Goal: Task Accomplishment & Management: Use online tool/utility

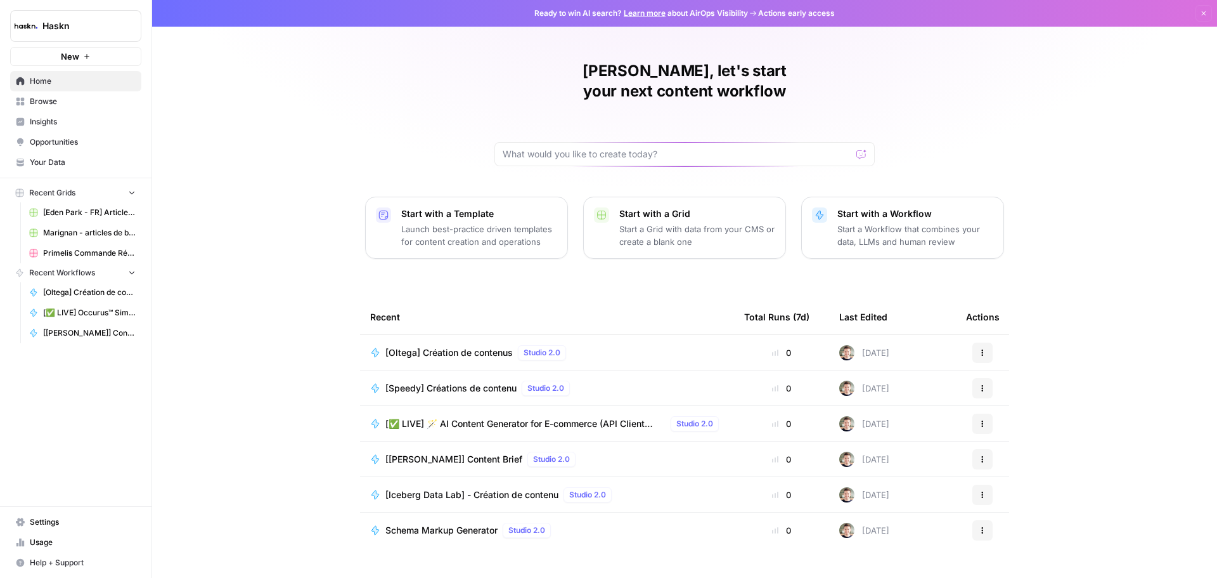
click at [453, 335] on td "[Oltega] Création de contenus Studio 2.0" at bounding box center [547, 352] width 374 height 35
click at [452, 346] on span "[Oltega] Création de contenus" at bounding box center [449, 352] width 127 height 13
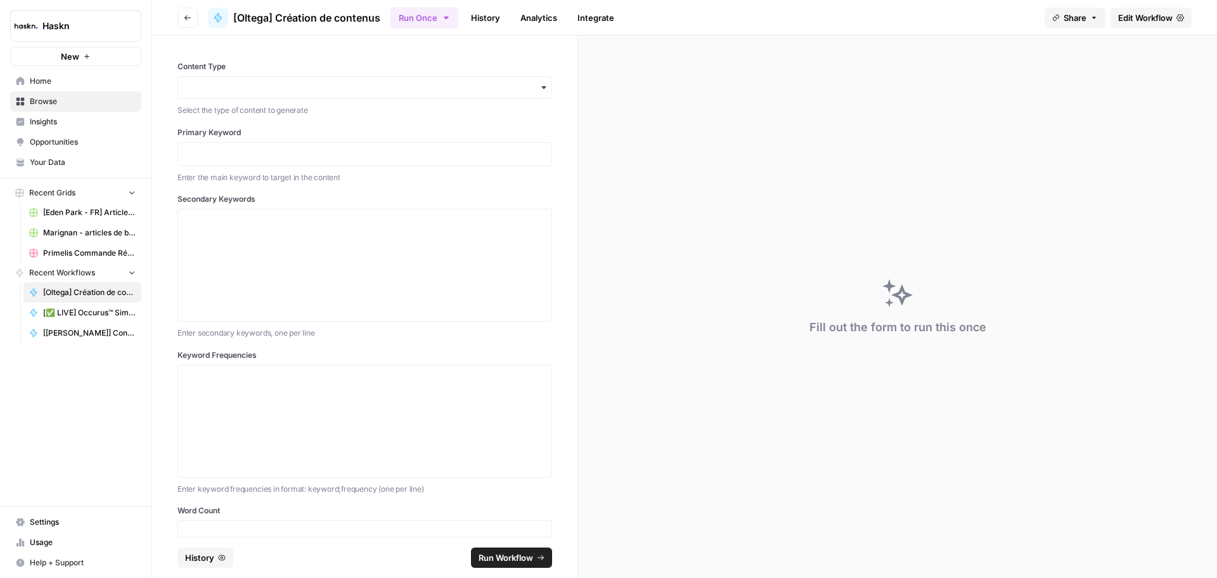
click at [1140, 14] on span "Edit Workflow" at bounding box center [1145, 17] width 55 height 13
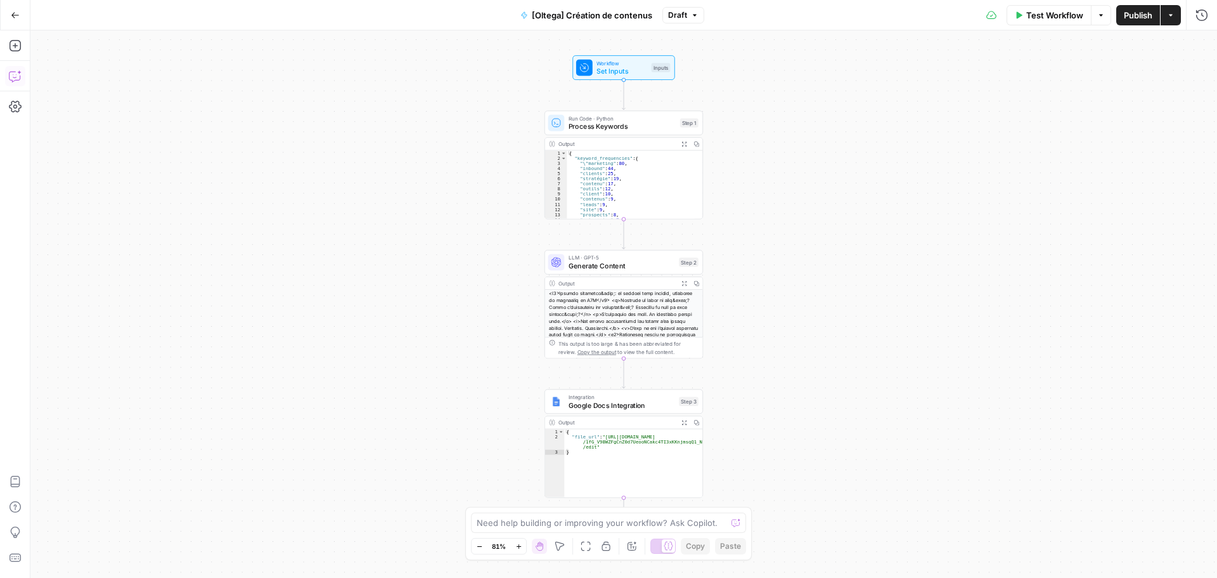
drag, startPoint x: 4, startPoint y: 70, endPoint x: 11, endPoint y: 72, distance: 7.4
click at [11, 72] on icon "button" at bounding box center [15, 76] width 13 height 13
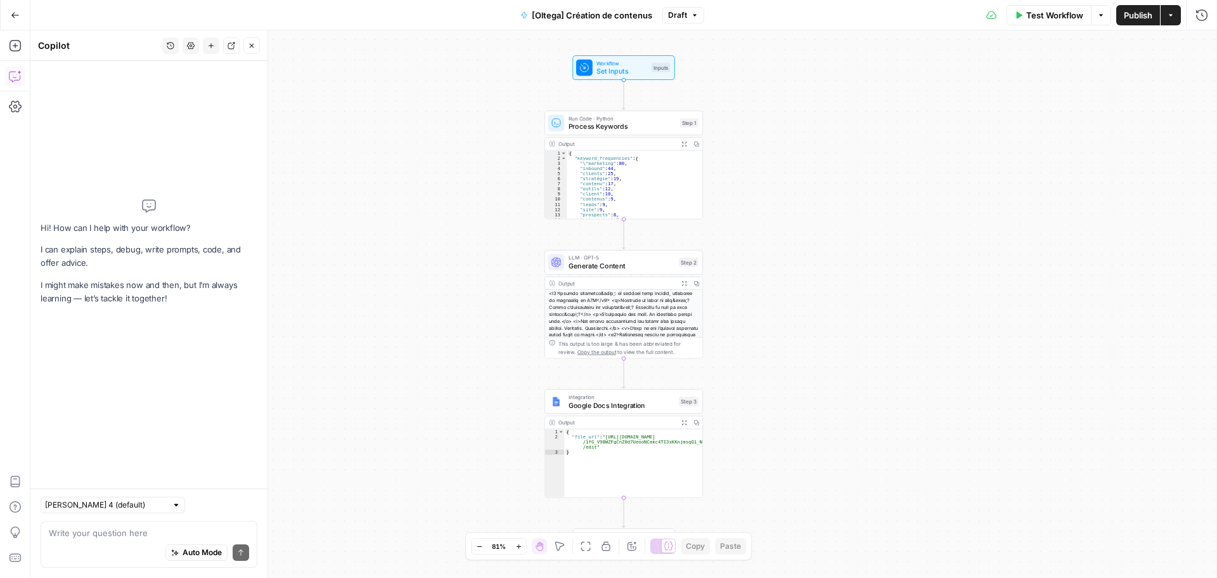
click at [76, 541] on div "Auto Mode Send" at bounding box center [149, 553] width 200 height 28
paste textarea "Points à modifier Mise en gras : plutôt que de mettre plein de mots isolés en g…"
type textarea "Points à modifier Mise en gras : plutôt que de mettre plein de mots isolés en g…"
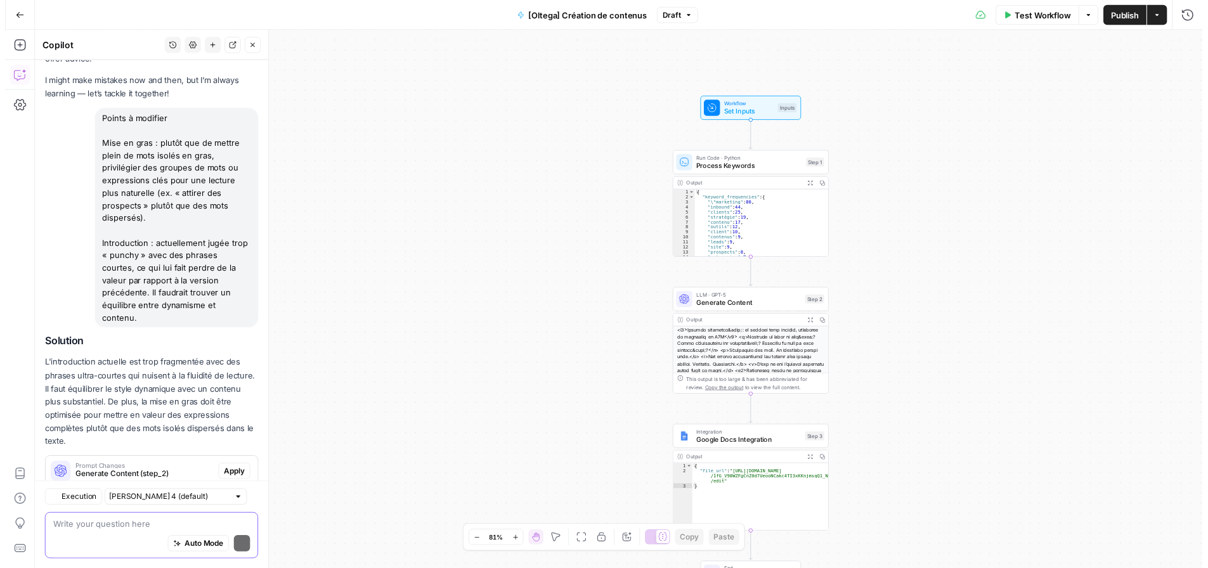
scroll to position [89, 0]
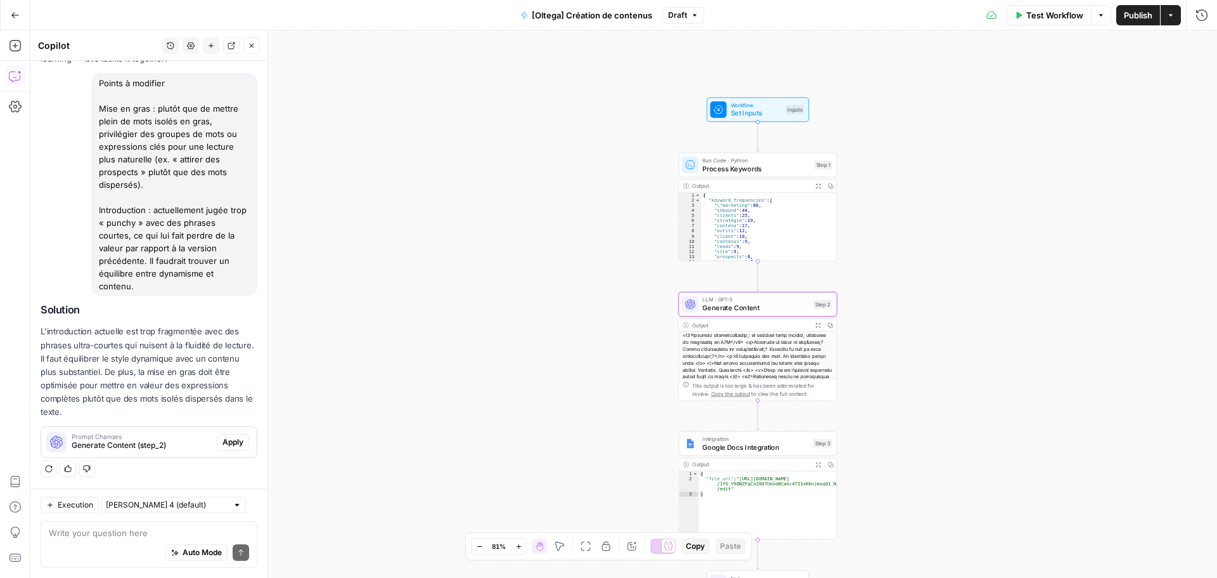
click at [226, 445] on span "Apply" at bounding box center [233, 441] width 21 height 11
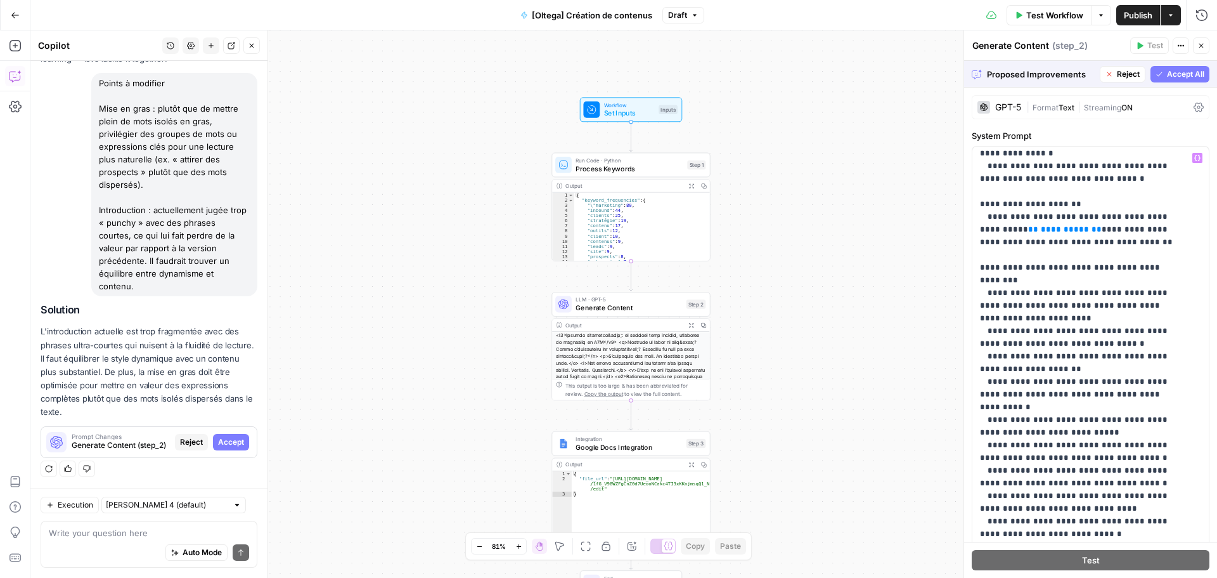
scroll to position [2512, 0]
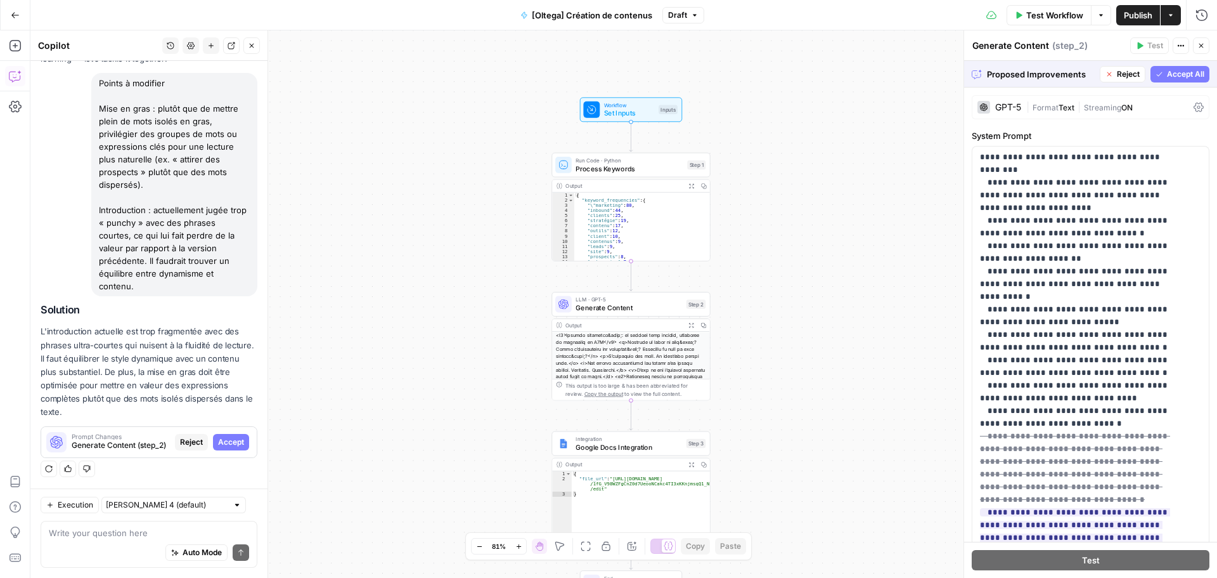
click at [1167, 78] on span "Accept All" at bounding box center [1185, 73] width 37 height 11
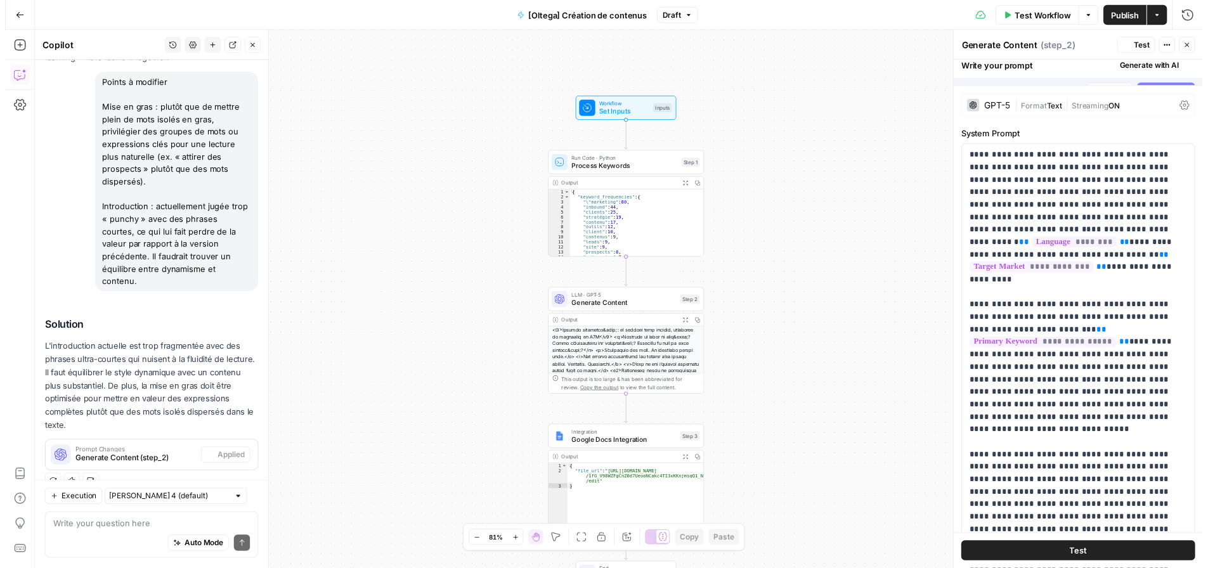
scroll to position [110, 0]
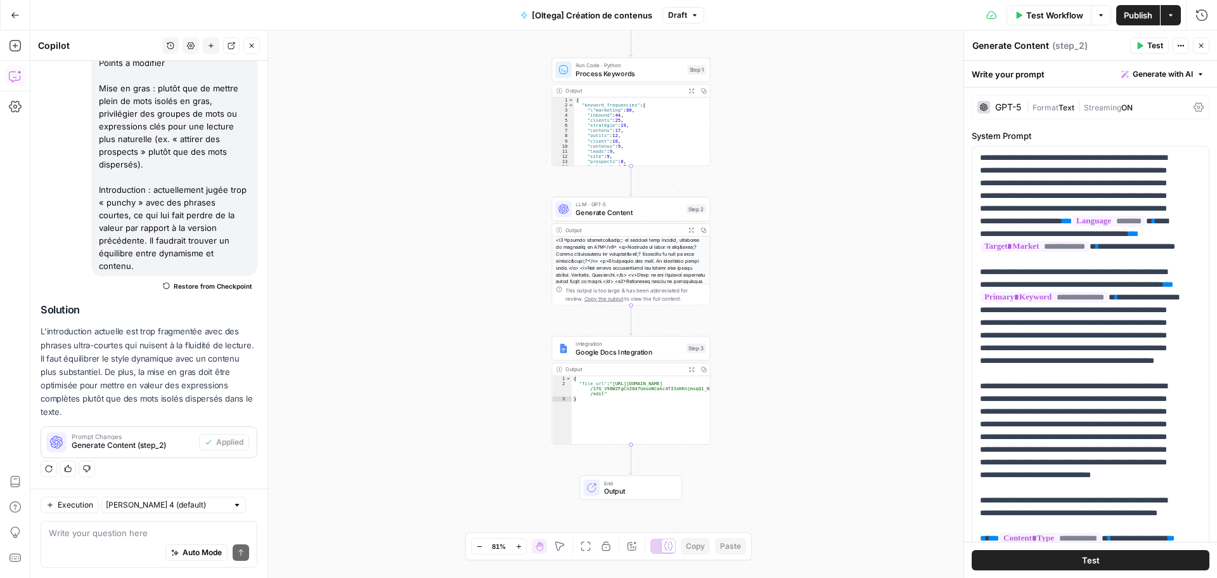
click at [611, 334] on div "Copy step Delete step Add Note Test" at bounding box center [656, 329] width 103 height 18
click at [605, 351] on span "Google Docs Integration" at bounding box center [629, 352] width 107 height 10
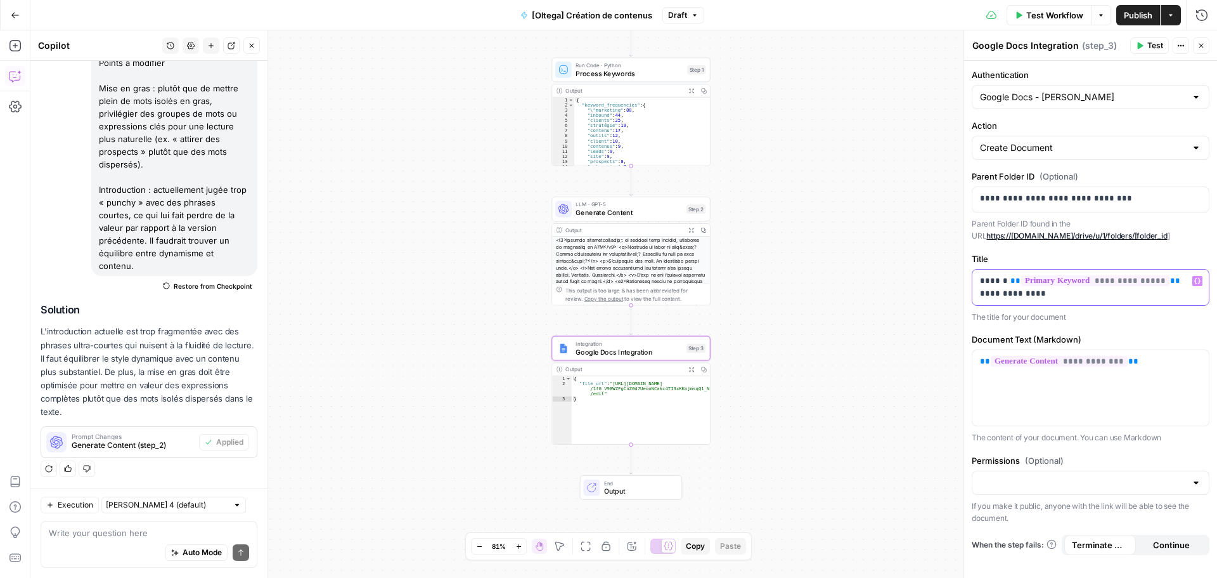
click at [1000, 282] on p "**********" at bounding box center [1090, 287] width 221 height 25
click at [1059, 21] on span "Test Workflow" at bounding box center [1055, 15] width 57 height 13
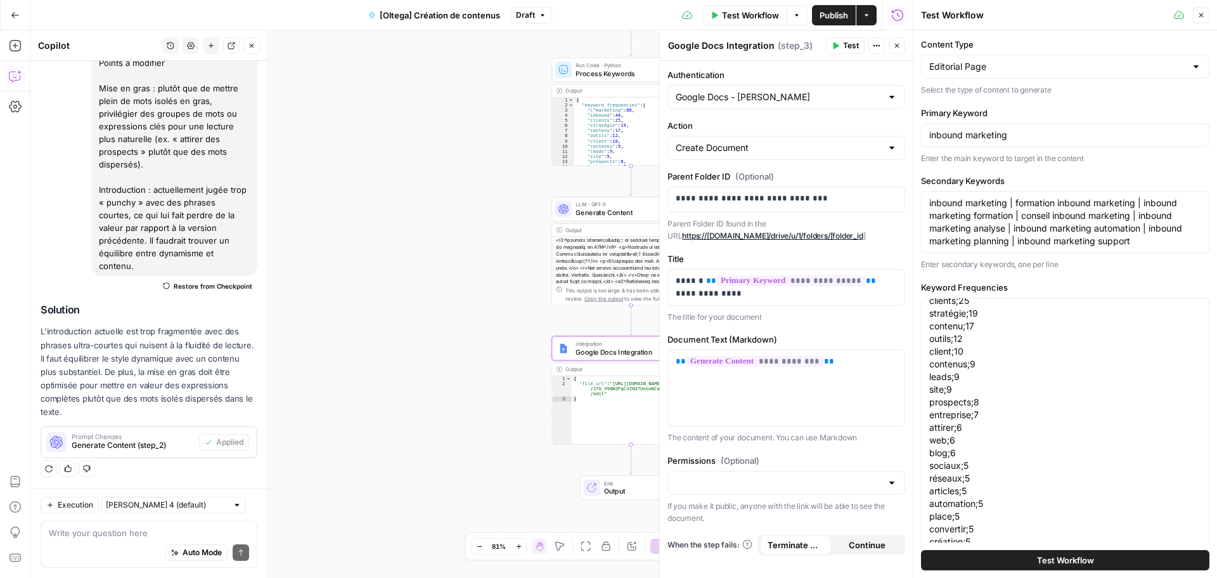
scroll to position [51, 0]
click at [1053, 554] on span "Test Workflow" at bounding box center [1065, 560] width 57 height 13
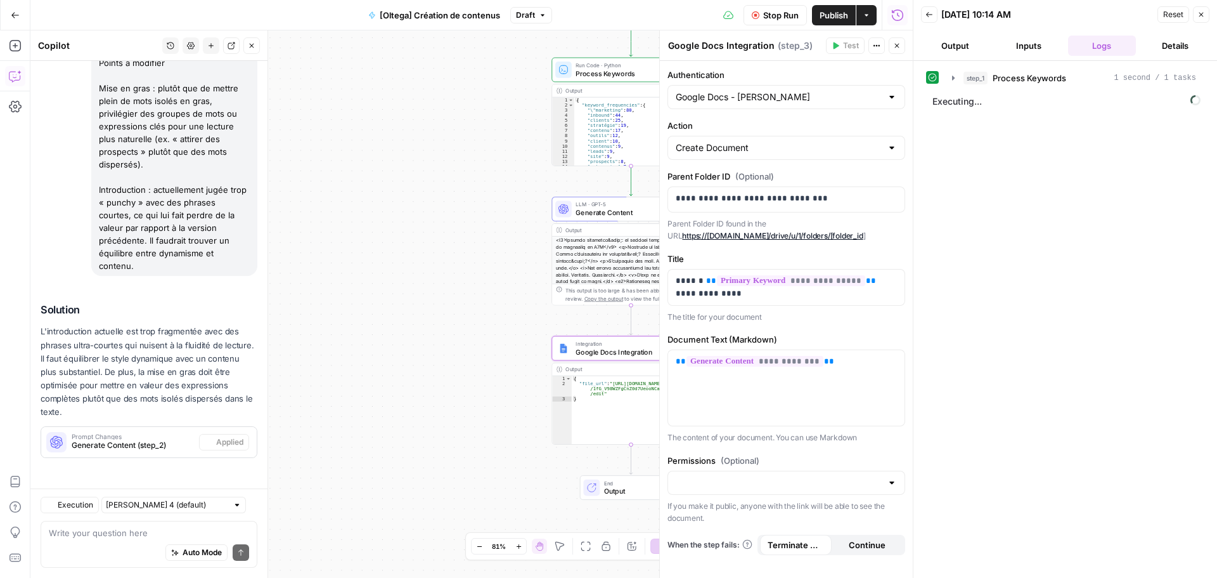
scroll to position [110, 0]
click at [950, 76] on icon "button" at bounding box center [954, 78] width 10 height 10
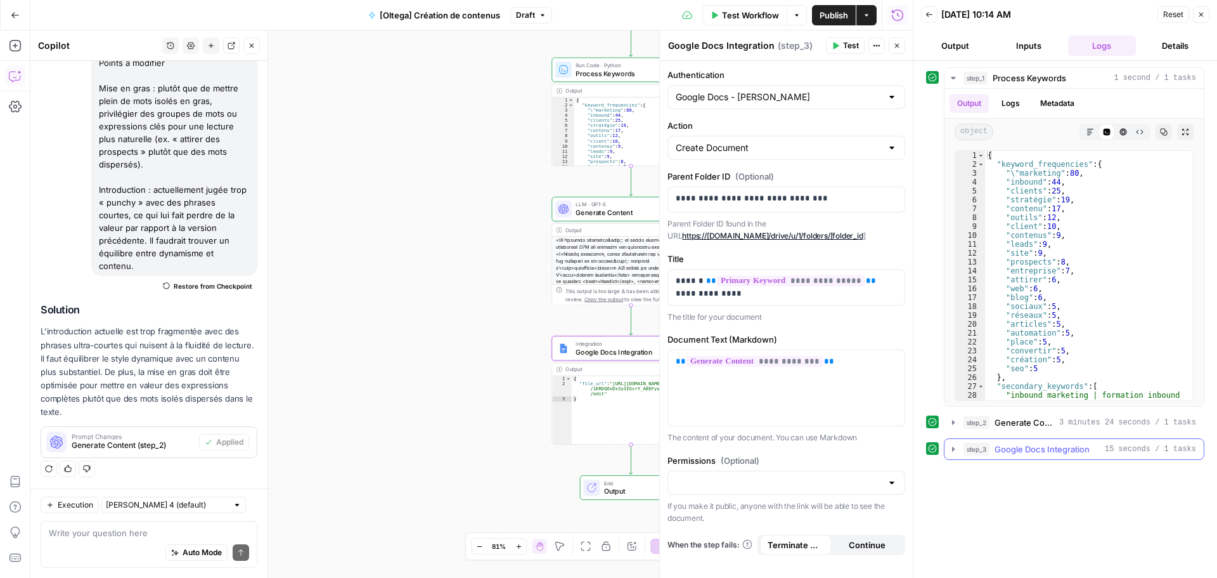
click at [1031, 444] on span "Google Docs Integration" at bounding box center [1042, 449] width 95 height 13
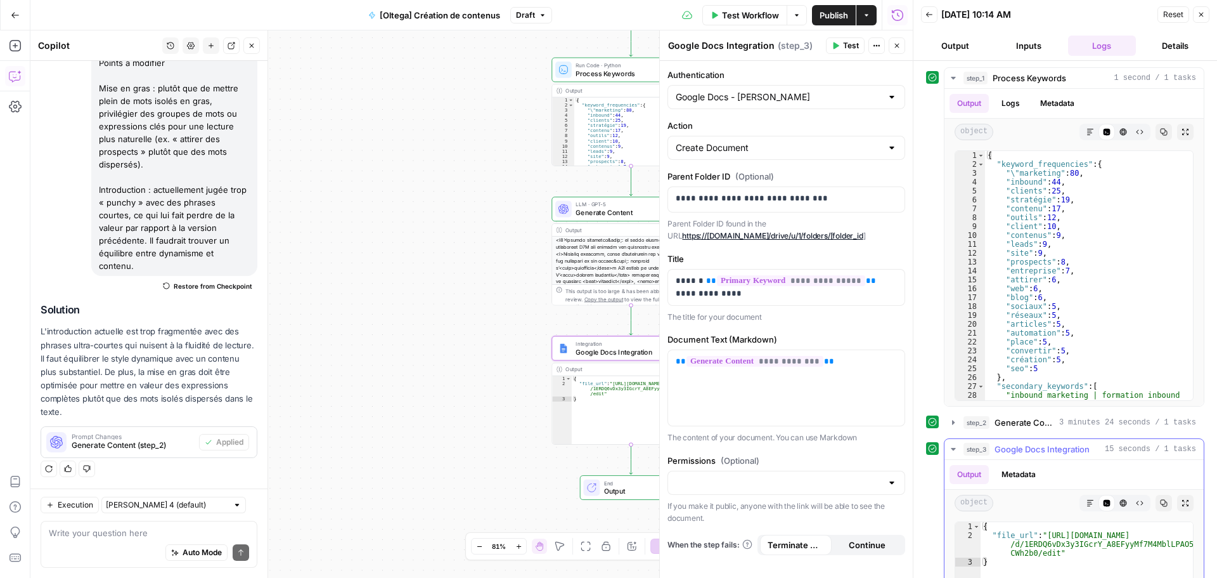
scroll to position [206, 0]
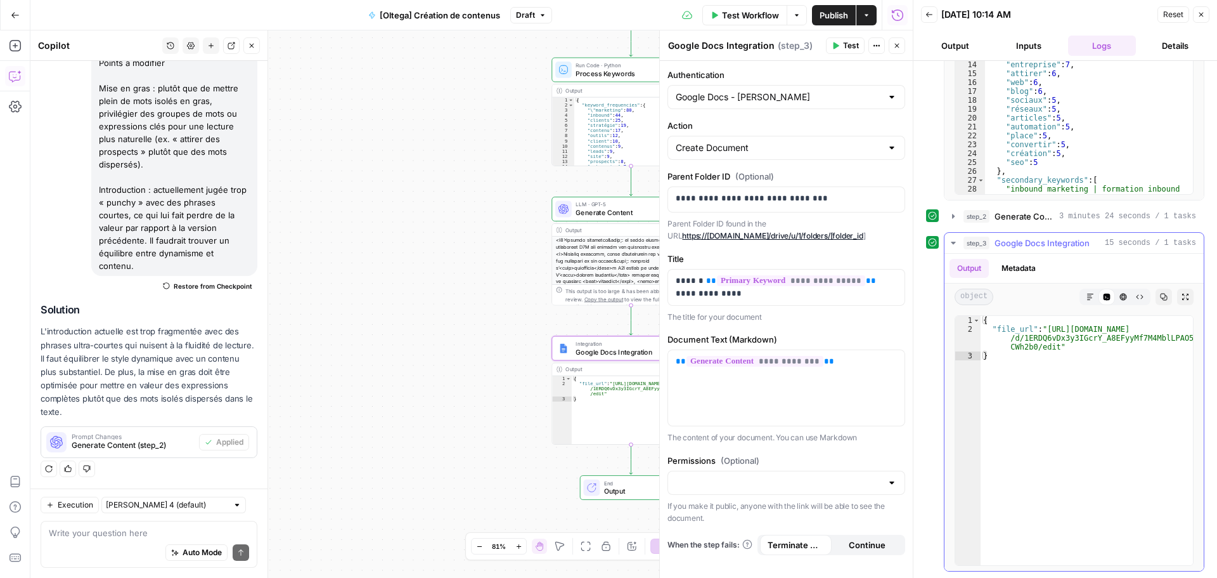
type textarea "**********"
drag, startPoint x: 1053, startPoint y: 346, endPoint x: 1047, endPoint y: 328, distance: 18.6
click at [1047, 328] on div "{ "file_url" : "[URL][DOMAIN_NAME] /d/1ERDQ6vDx3y3IGcrY_A8EFyyMf7M4MblLPAO5S CW…" at bounding box center [1087, 449] width 212 height 267
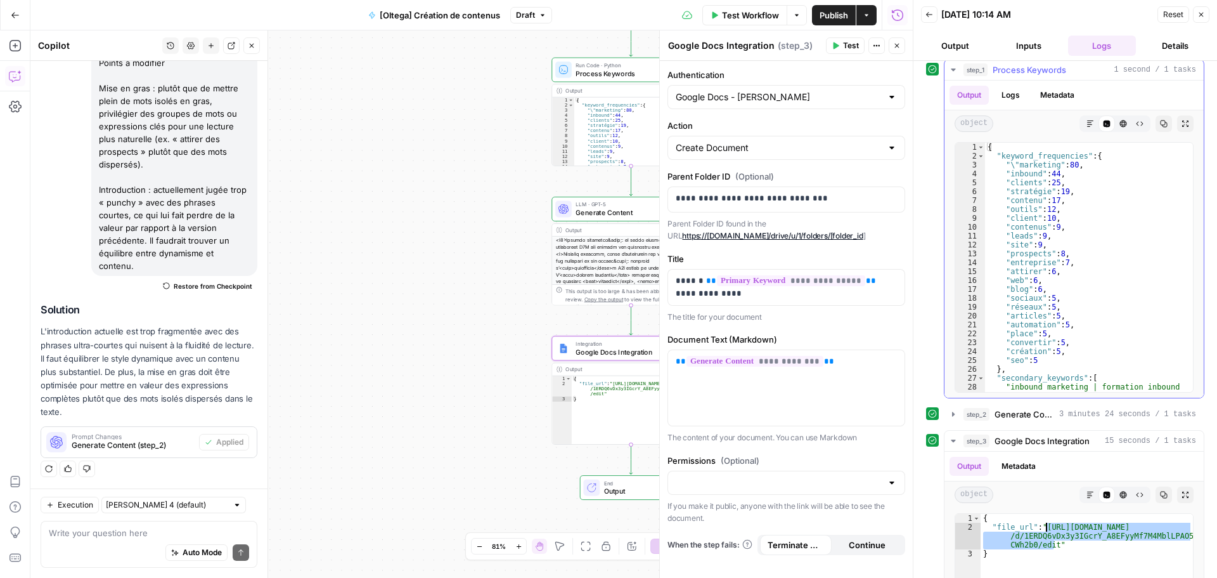
scroll to position [0, 0]
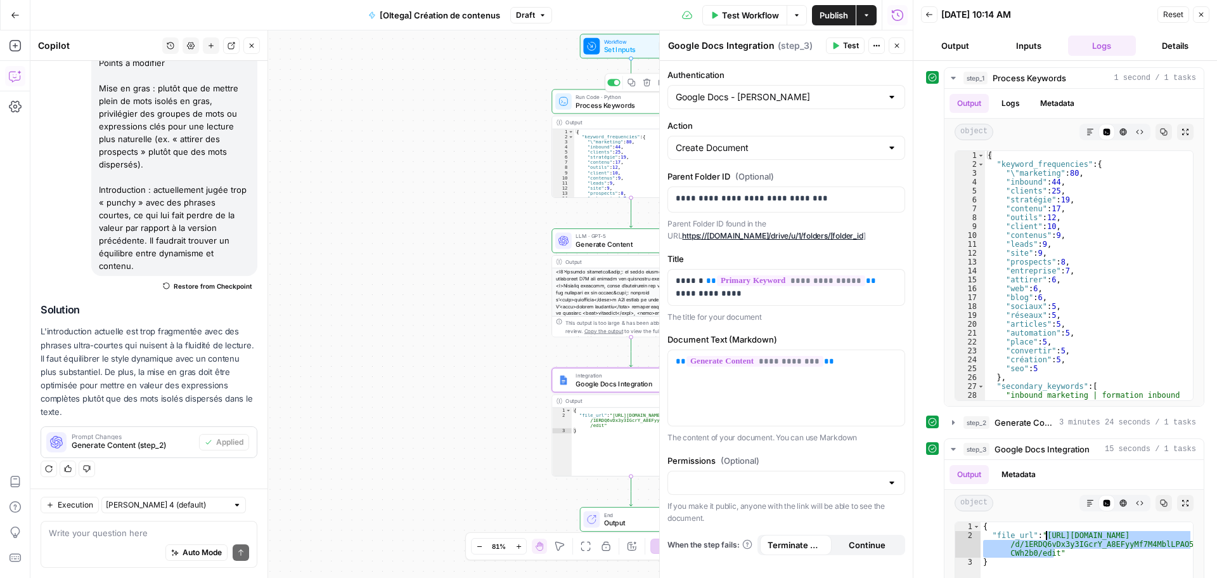
click at [623, 53] on span "Set Inputs" at bounding box center [629, 49] width 51 height 10
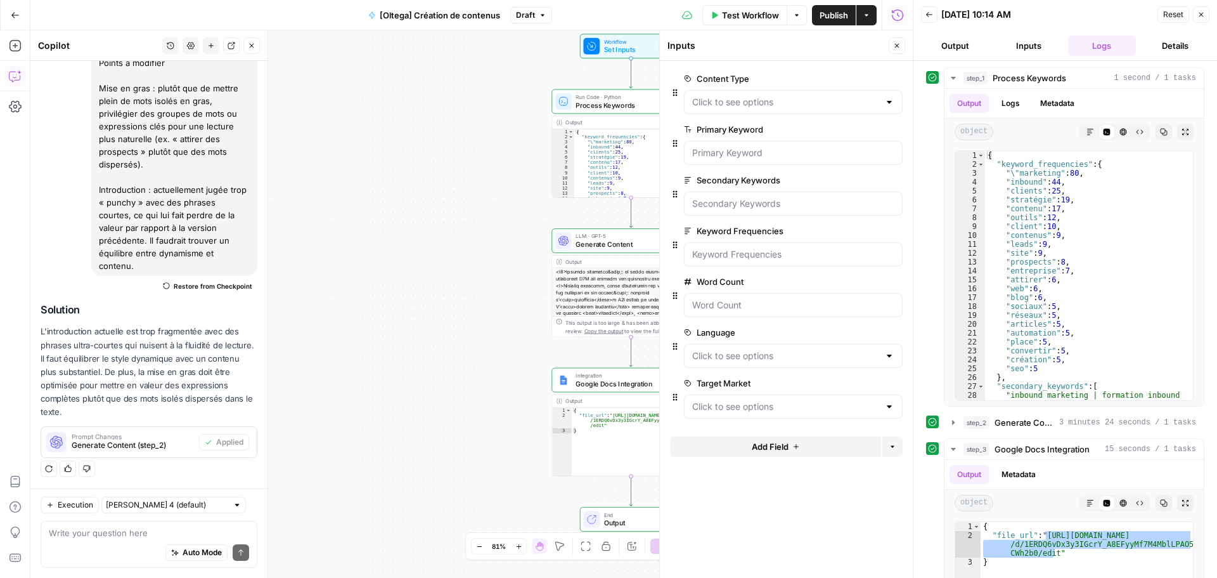
click at [616, 47] on span "Set Inputs" at bounding box center [629, 49] width 51 height 10
click at [609, 109] on span "Process Keywords" at bounding box center [630, 105] width 108 height 10
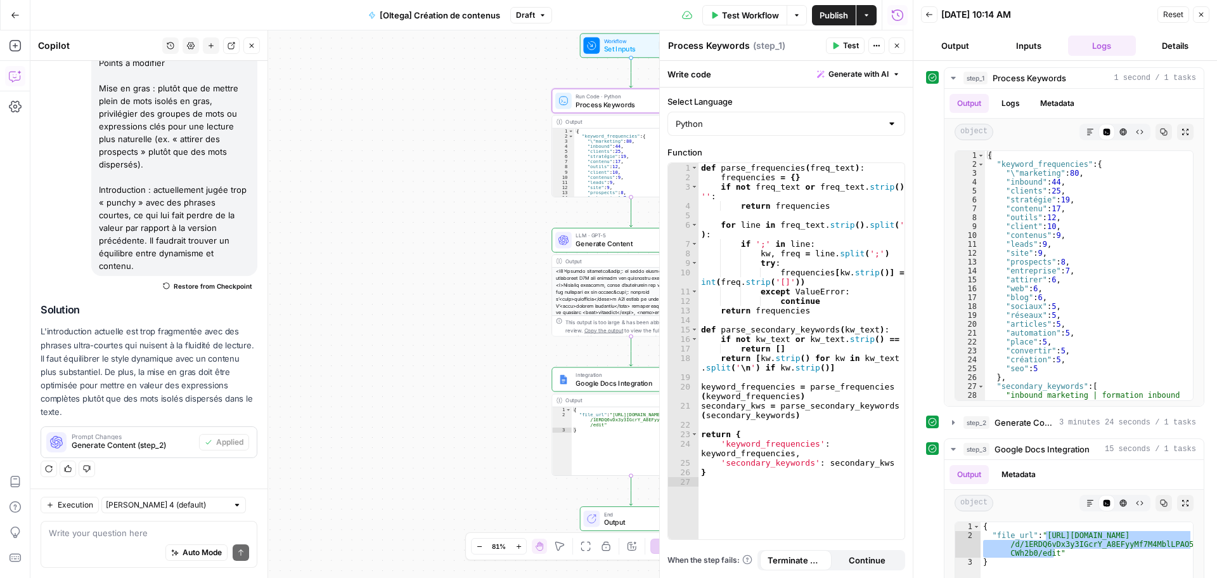
click at [587, 244] on span "Generate Content" at bounding box center [629, 243] width 107 height 10
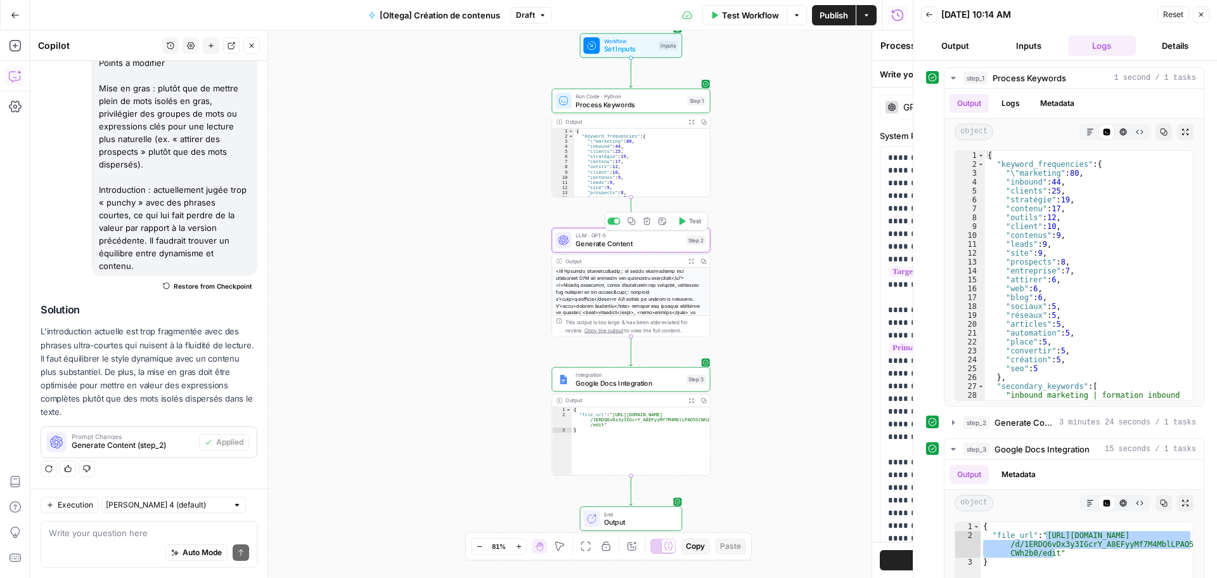
type textarea "Generate Content"
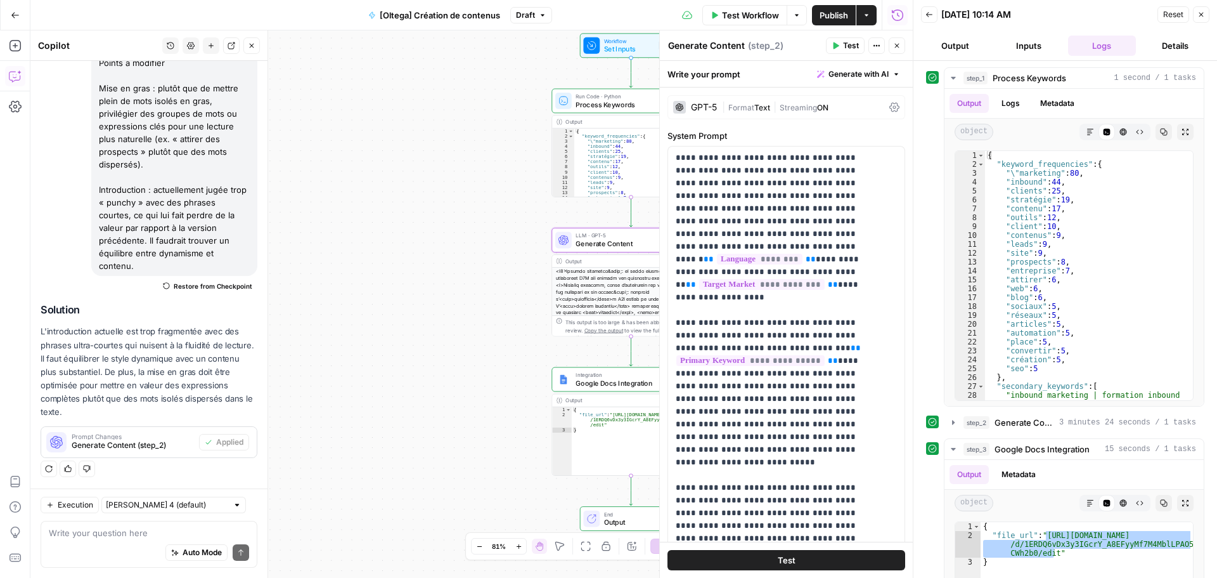
click at [731, 112] on span "Format" at bounding box center [742, 108] width 26 height 10
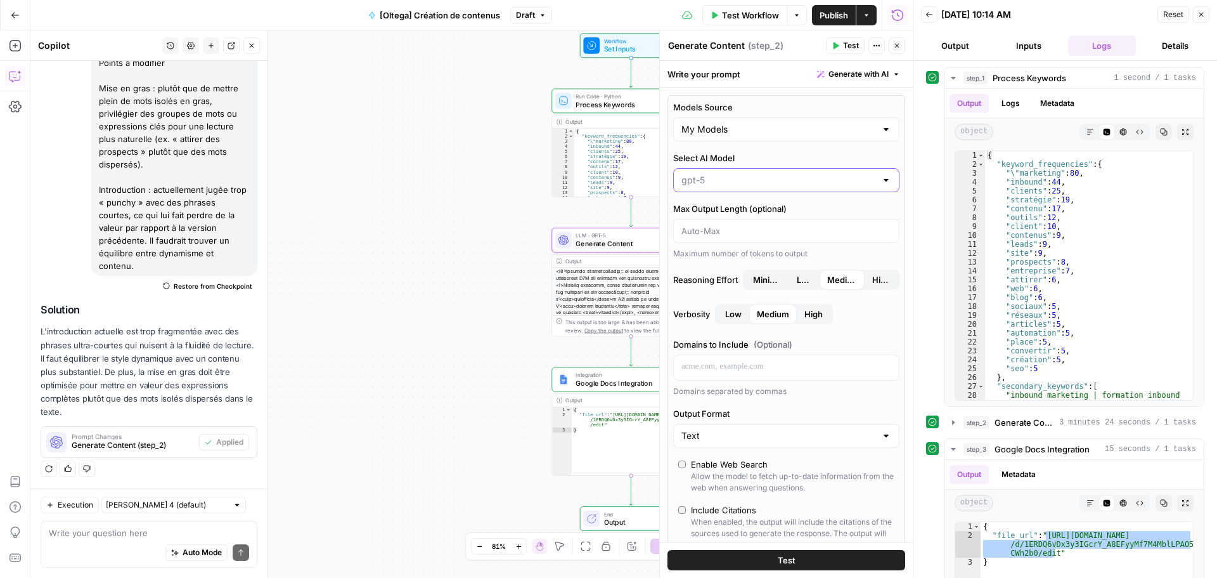
click at [730, 177] on input "Select AI Model" at bounding box center [779, 180] width 195 height 13
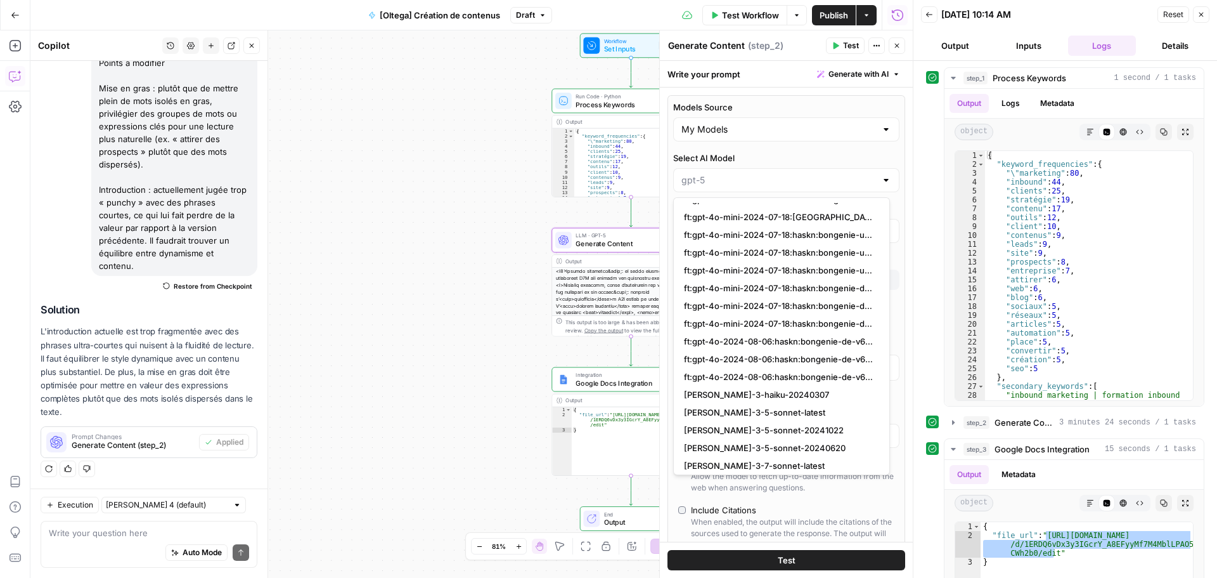
scroll to position [1633, 0]
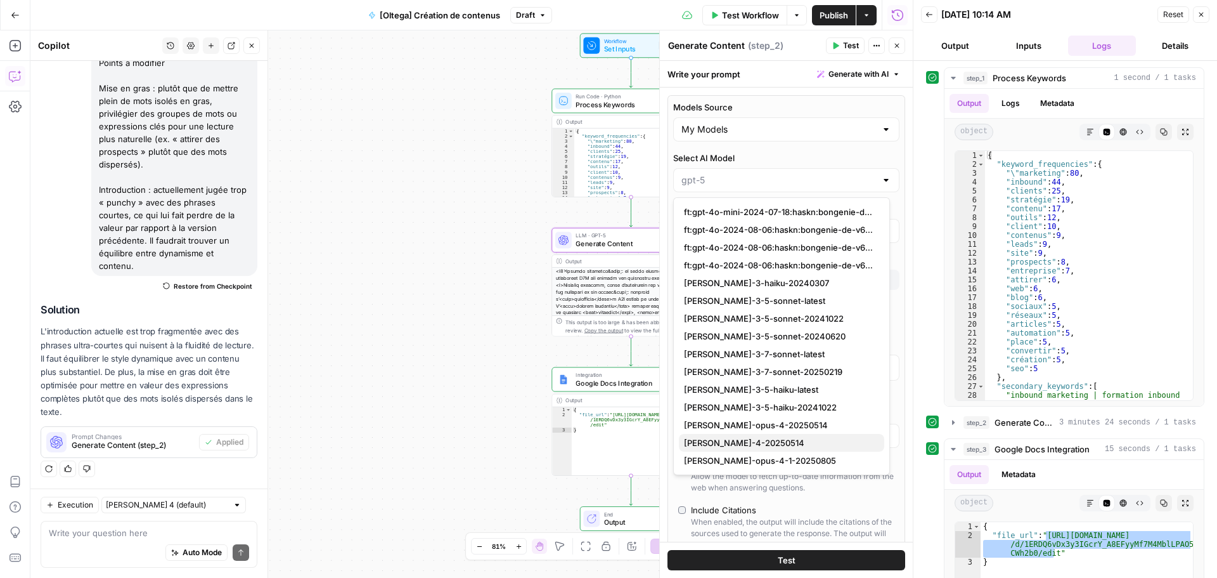
click at [753, 436] on button "[PERSON_NAME]-4-20250514" at bounding box center [781, 443] width 205 height 18
type input "[PERSON_NAME]-4-20250514"
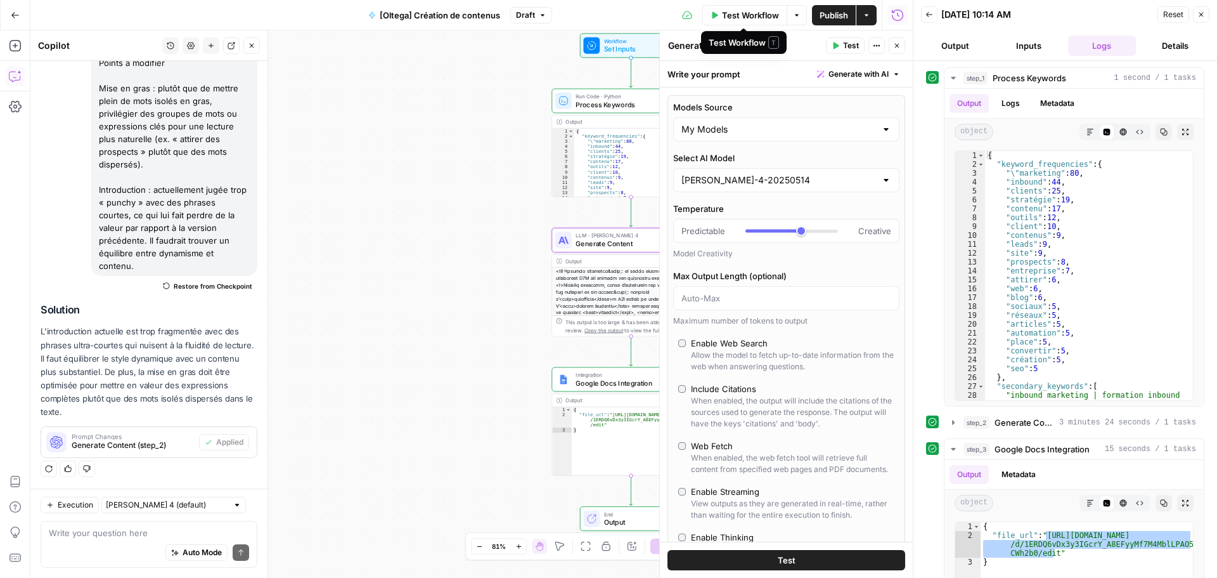
click at [731, 16] on span "Test Workflow" at bounding box center [750, 15] width 57 height 13
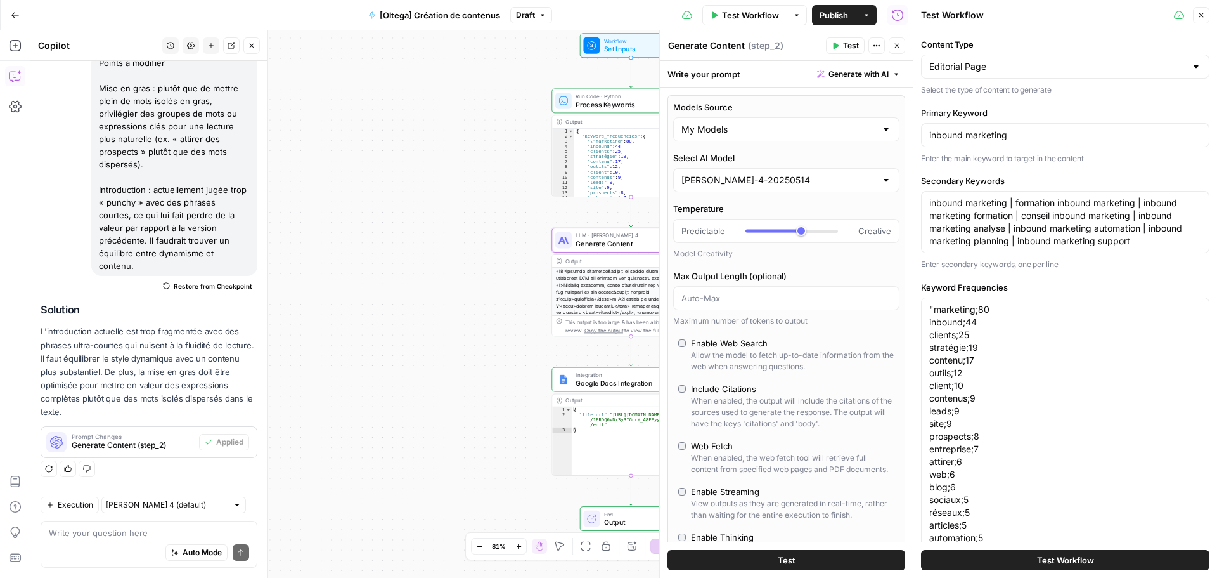
click at [746, 14] on span "Test Workflow" at bounding box center [750, 15] width 57 height 13
click at [748, 15] on span "Test Workflow" at bounding box center [750, 15] width 57 height 13
click at [1002, 555] on button "Test Workflow" at bounding box center [1065, 560] width 288 height 20
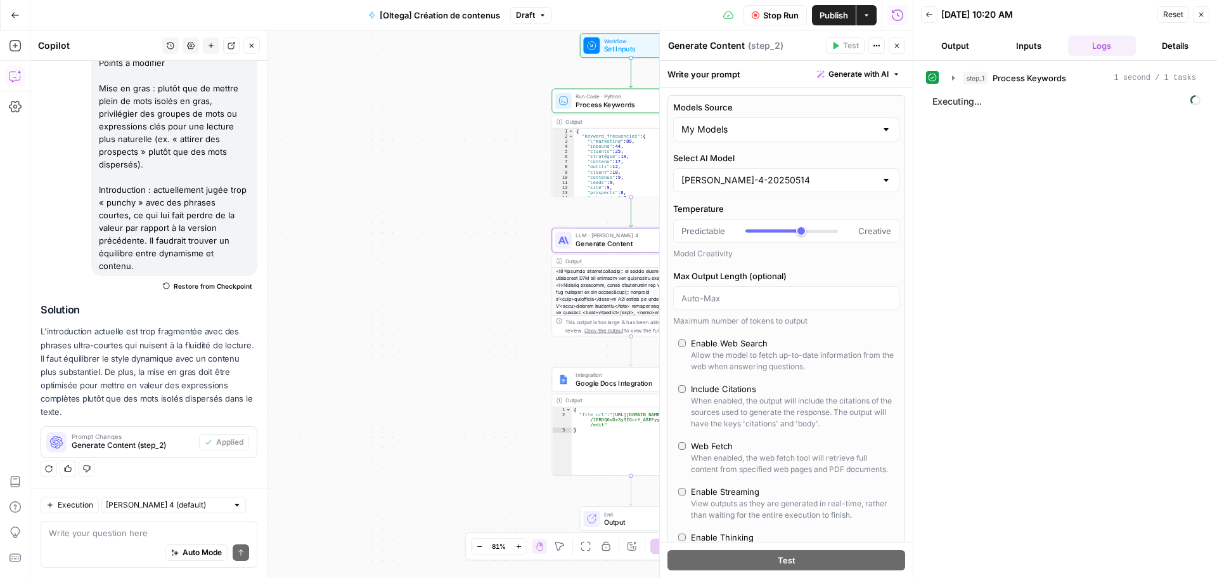
click at [1027, 50] on button "Inputs" at bounding box center [1029, 46] width 68 height 20
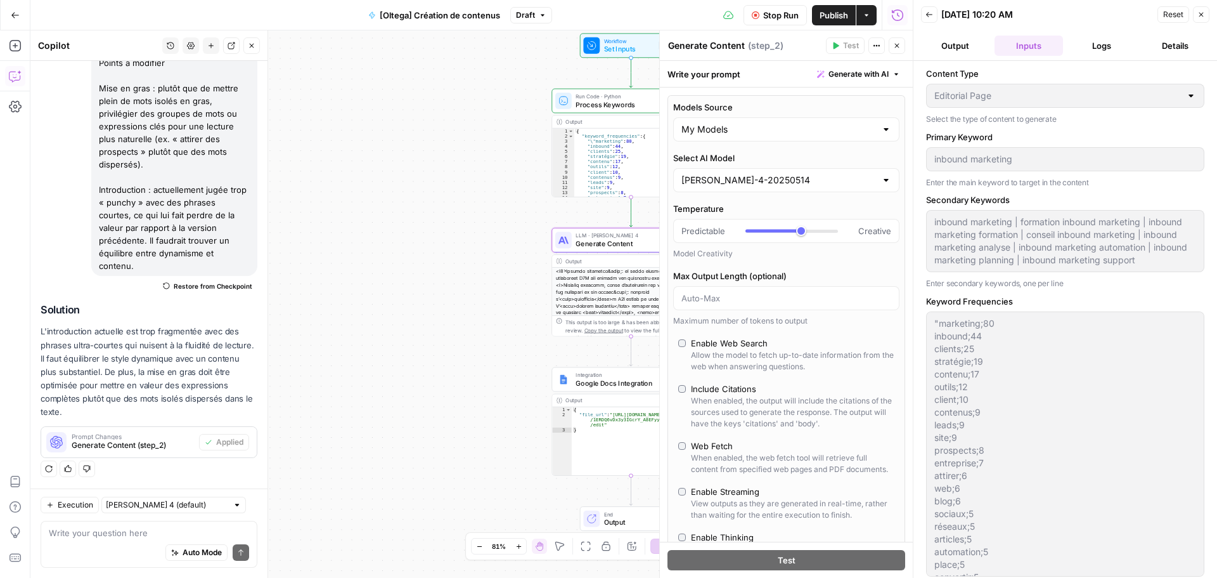
click at [975, 48] on button "Output" at bounding box center [955, 46] width 68 height 20
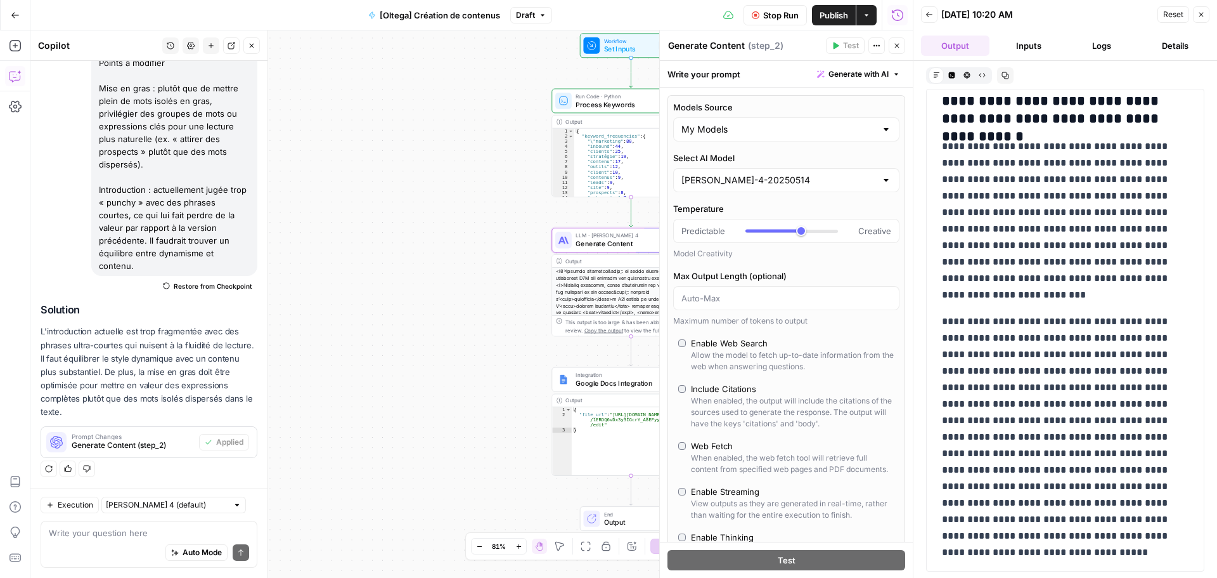
scroll to position [7298, 0]
click at [1042, 48] on button "Inputs" at bounding box center [1029, 46] width 68 height 20
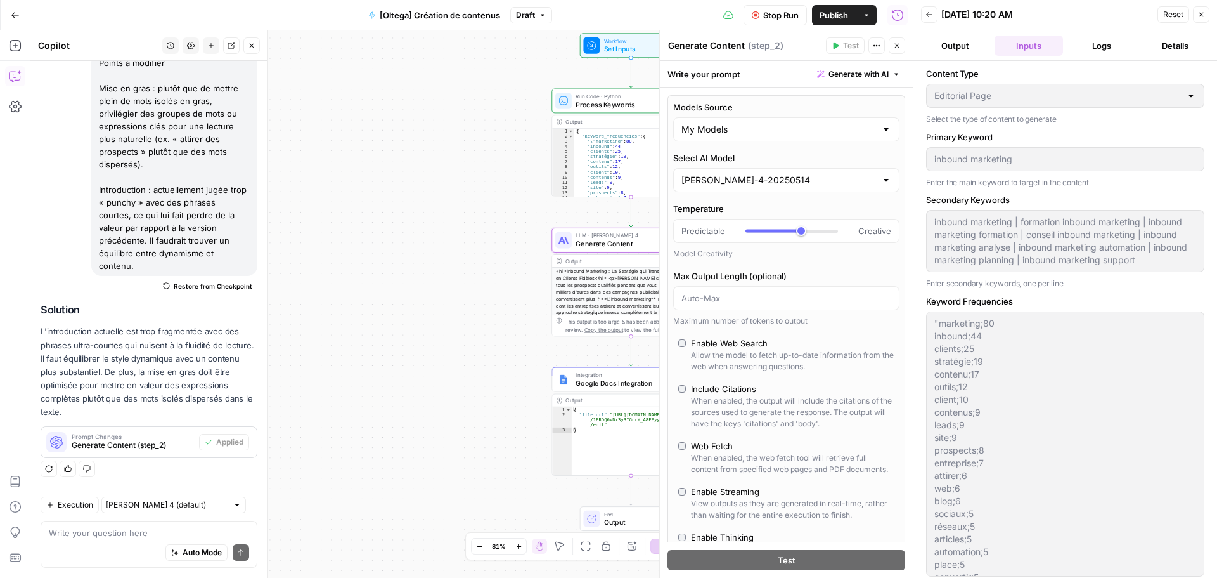
click at [1085, 48] on button "Logs" at bounding box center [1102, 46] width 68 height 20
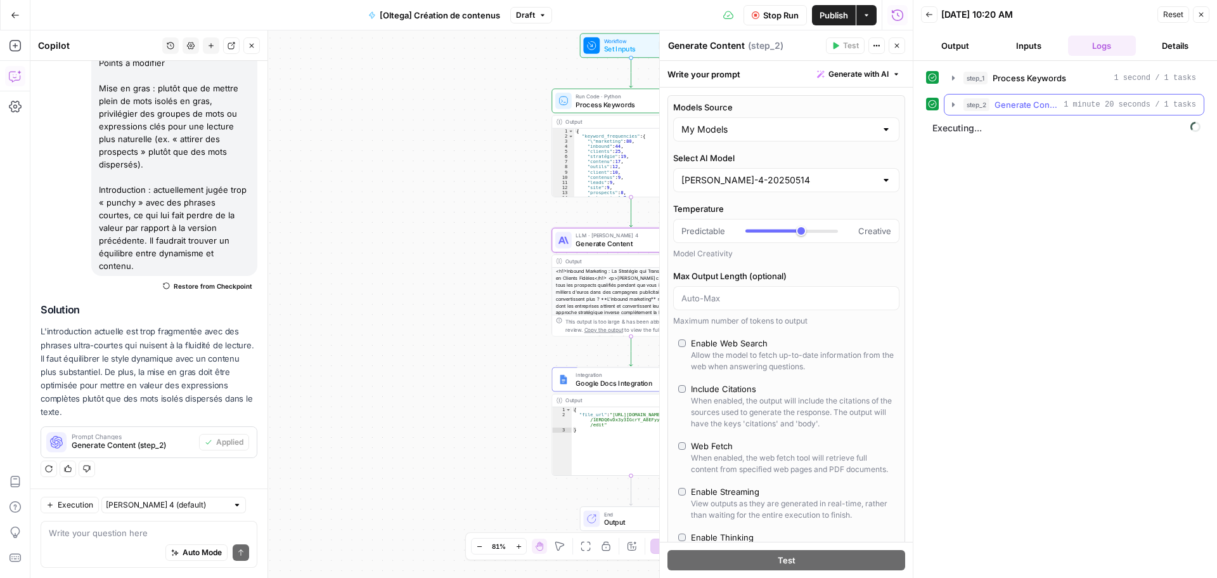
click at [953, 105] on icon "button" at bounding box center [953, 104] width 3 height 4
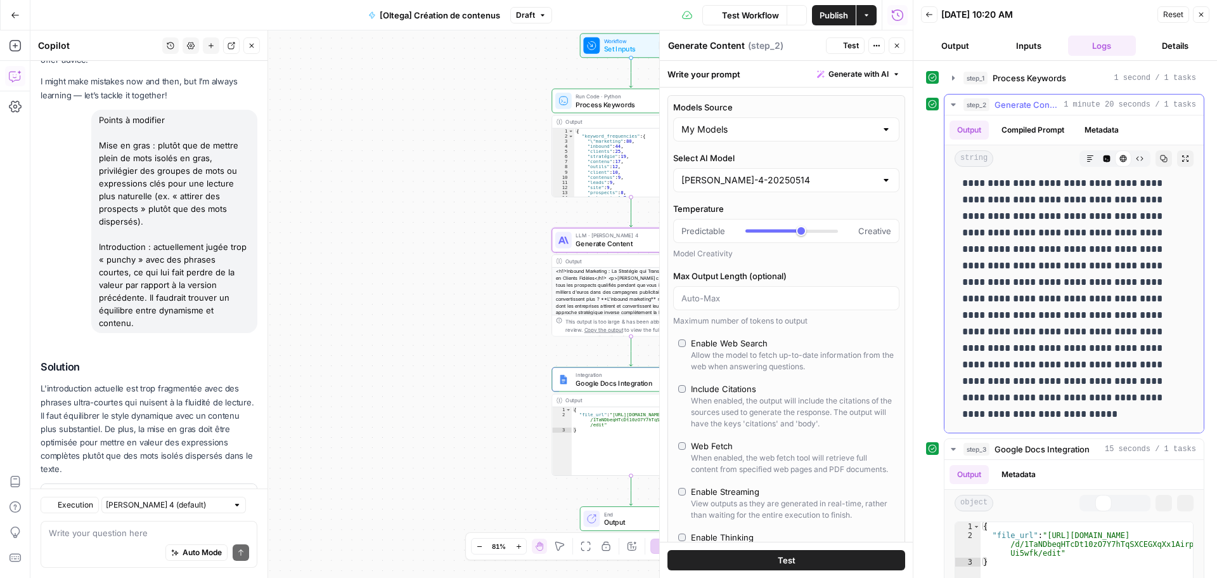
scroll to position [110, 0]
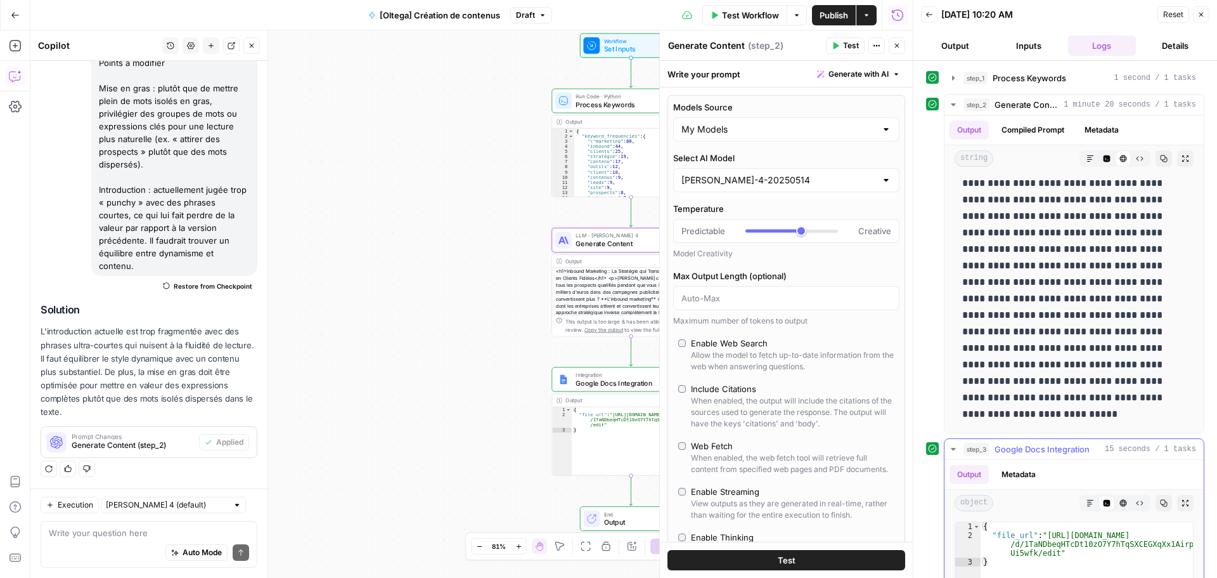
type textarea "**********"
drag, startPoint x: 1053, startPoint y: 554, endPoint x: 1046, endPoint y: 539, distance: 16.4
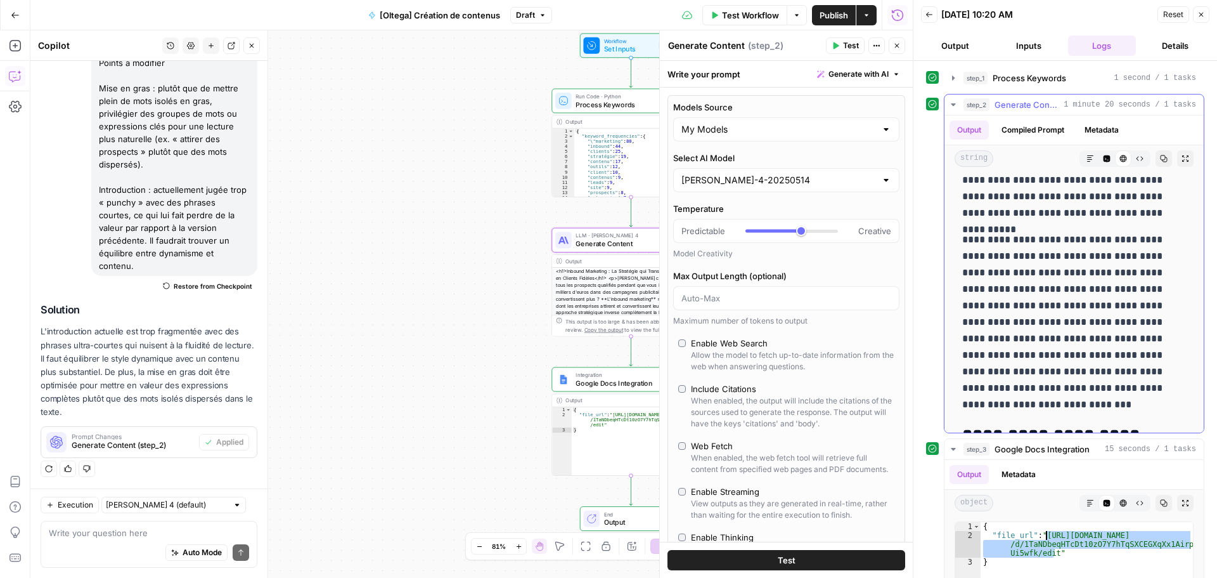
scroll to position [0, 0]
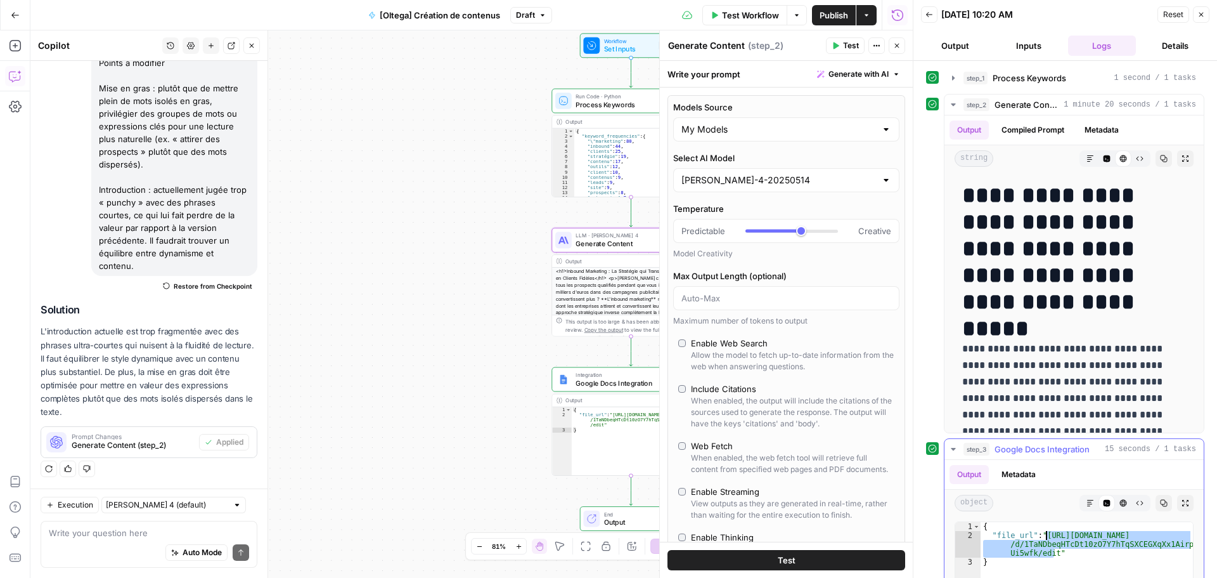
drag, startPoint x: 1053, startPoint y: 554, endPoint x: 1047, endPoint y: 532, distance: 22.3
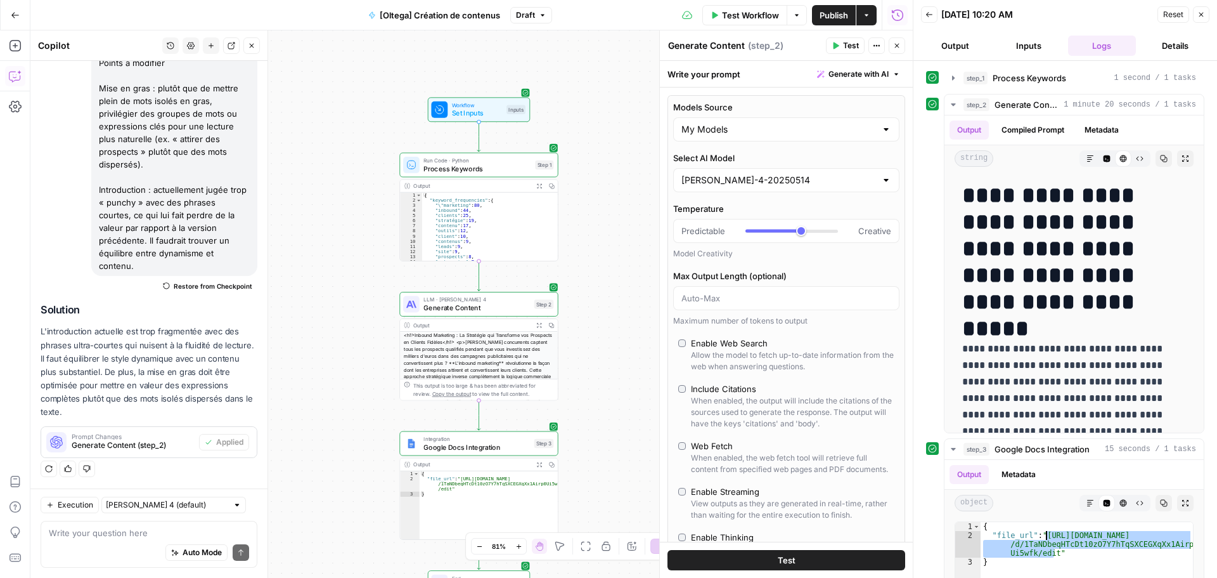
click at [137, 516] on div "Execution [PERSON_NAME] 4 (default) Write your question here Auto Mode Send" at bounding box center [148, 532] width 237 height 89
click at [134, 532] on textarea at bounding box center [149, 532] width 200 height 13
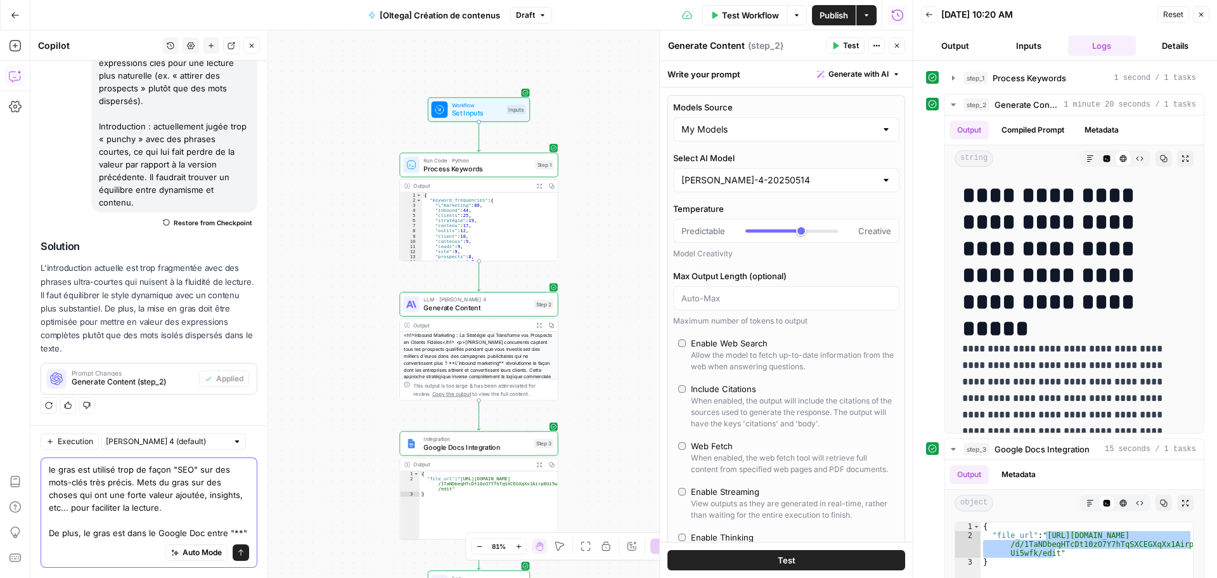
scroll to position [186, 0]
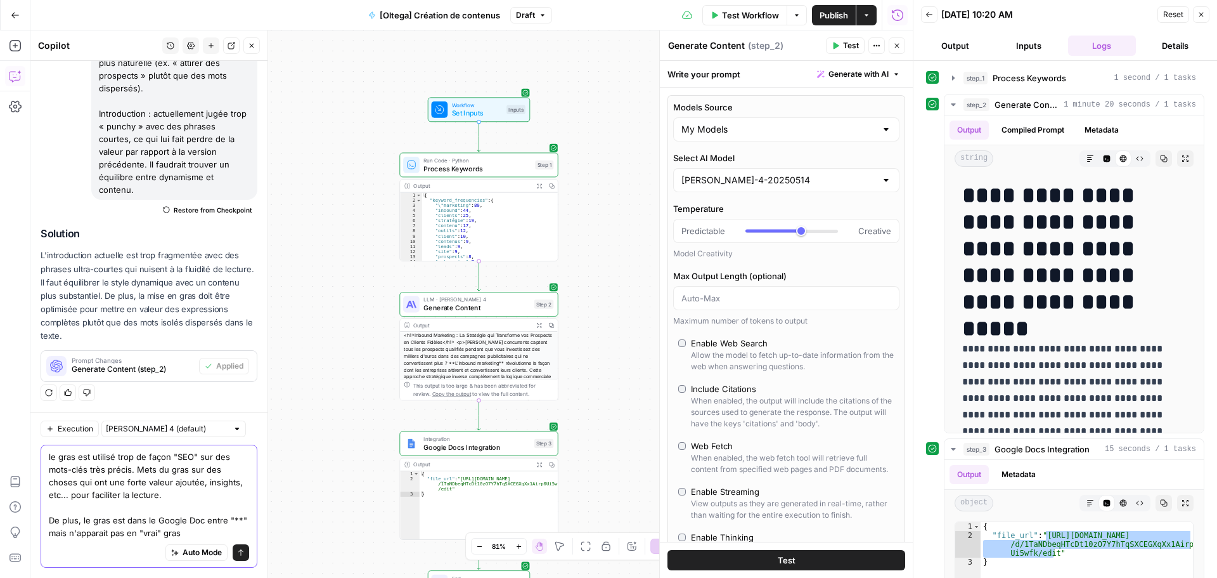
type textarea "le gras est utilisé trop de façon "SEO" sur des mots-clés très précis. Mets du …"
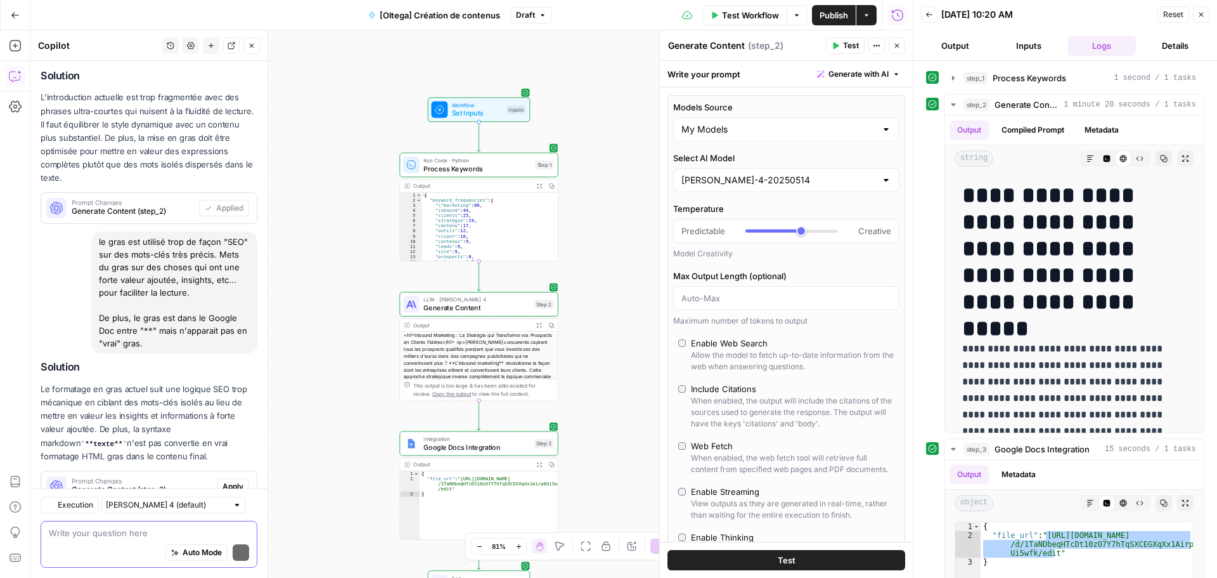
scroll to position [401, 0]
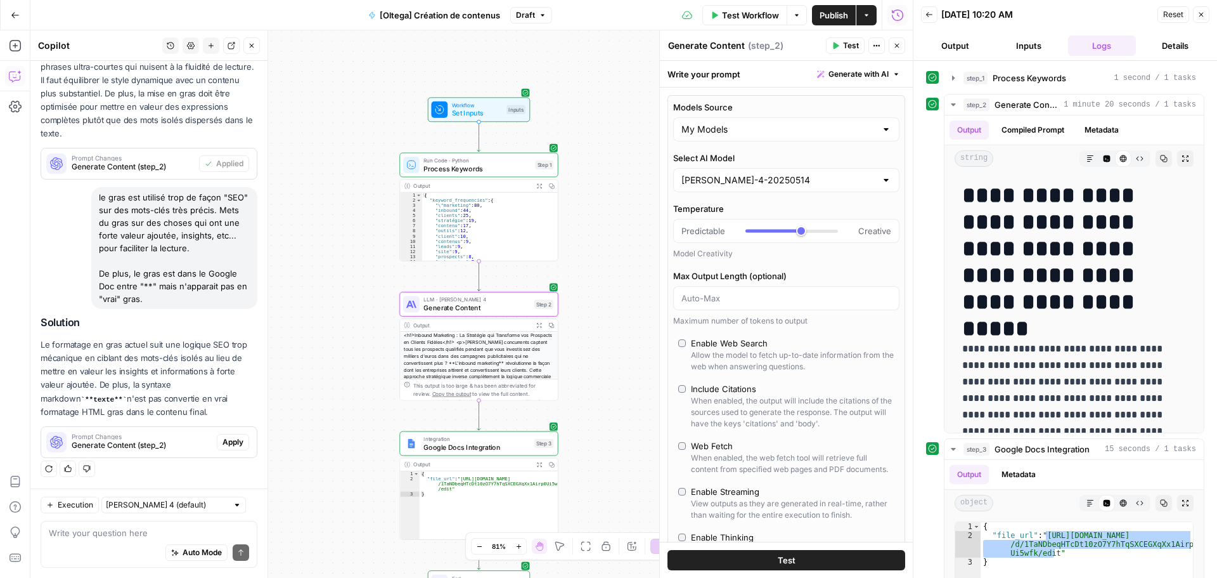
click at [226, 439] on span "Apply" at bounding box center [233, 441] width 21 height 11
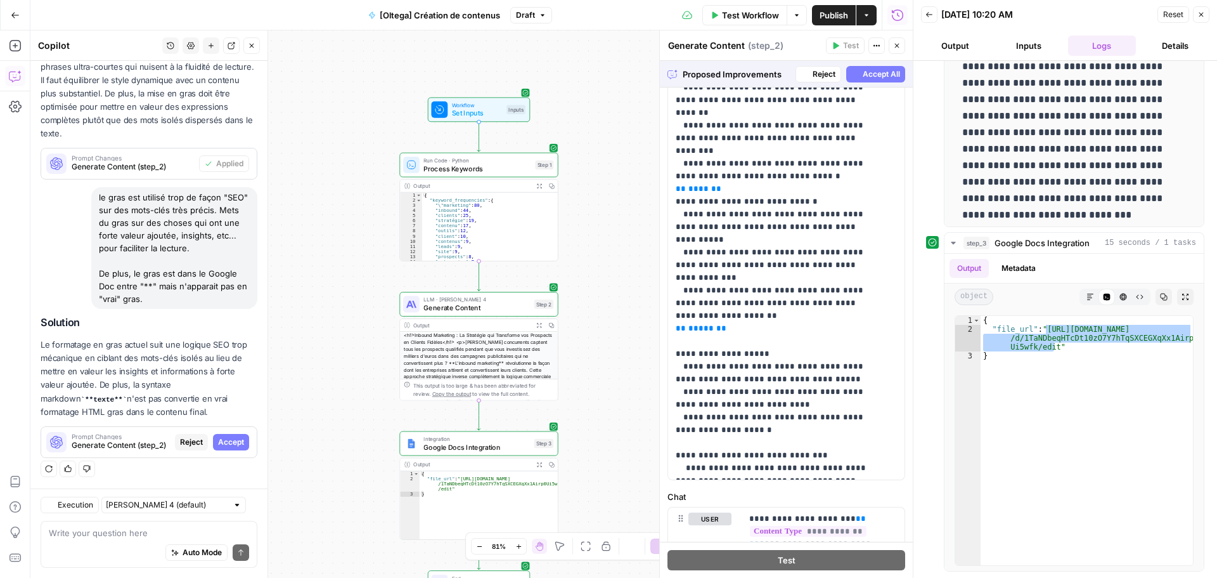
scroll to position [825, 0]
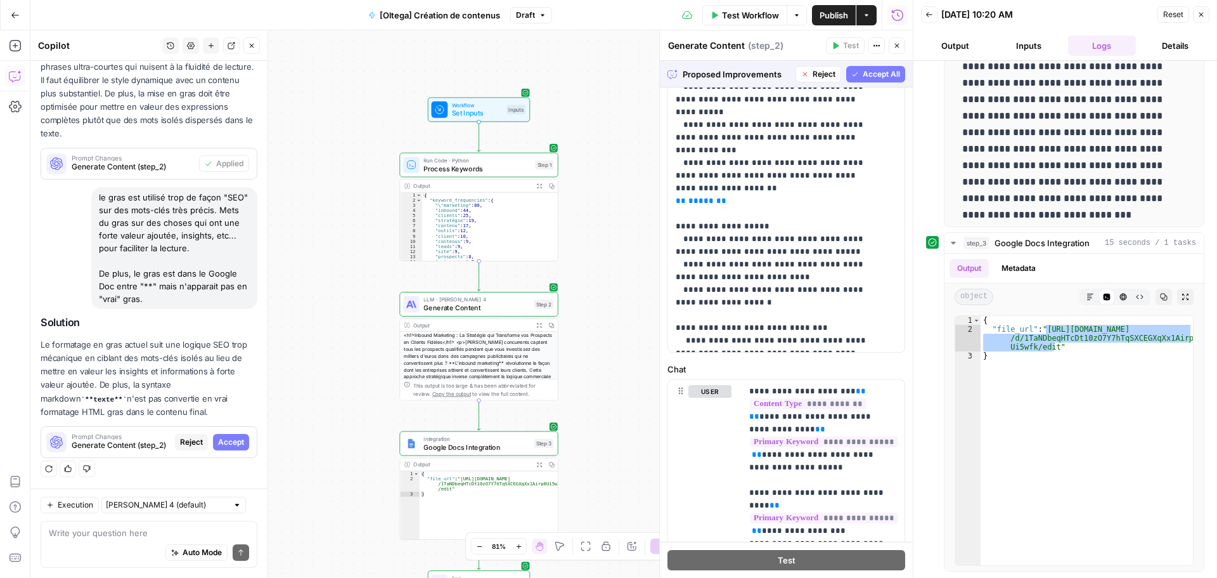
click at [863, 76] on span "Accept All" at bounding box center [881, 73] width 37 height 11
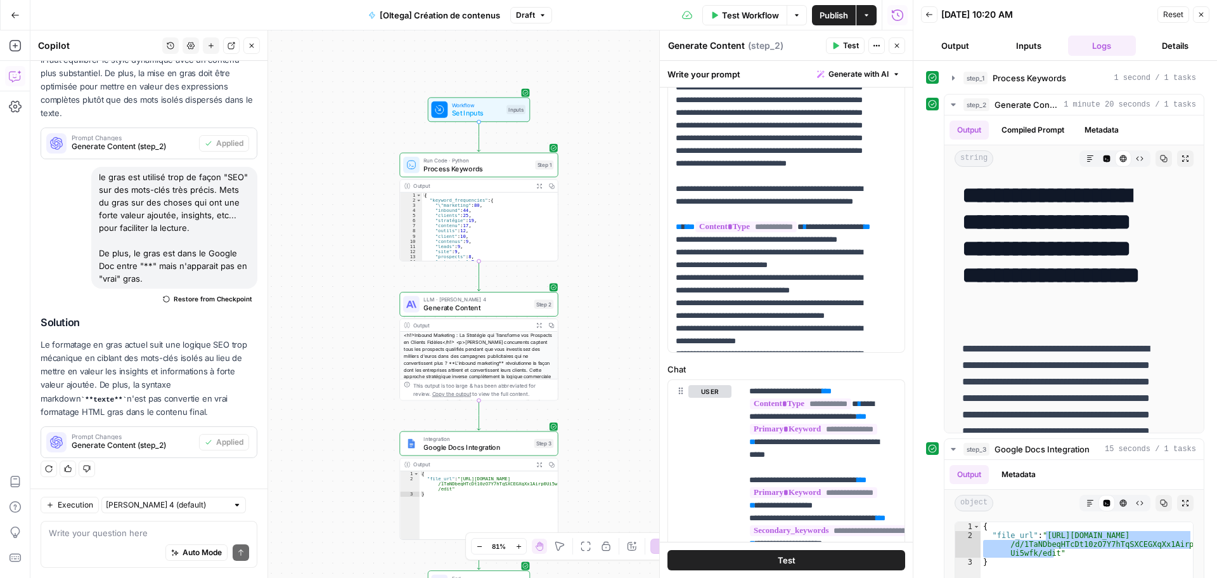
click at [764, 17] on span "Test Workflow" at bounding box center [750, 15] width 57 height 13
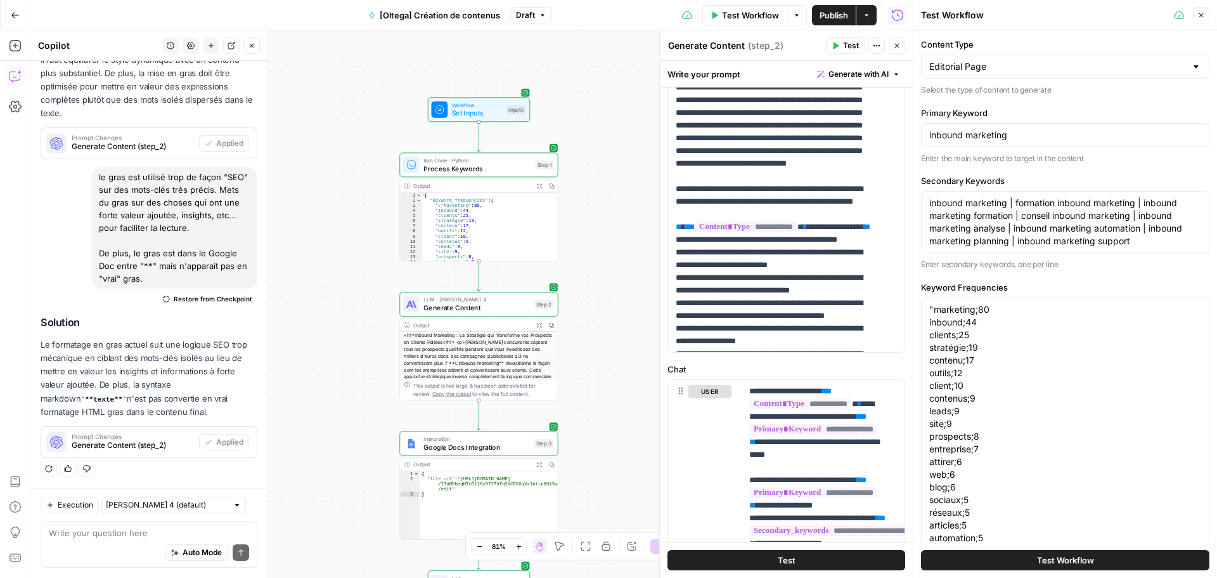
click at [1011, 561] on button "Test Workflow" at bounding box center [1065, 560] width 288 height 20
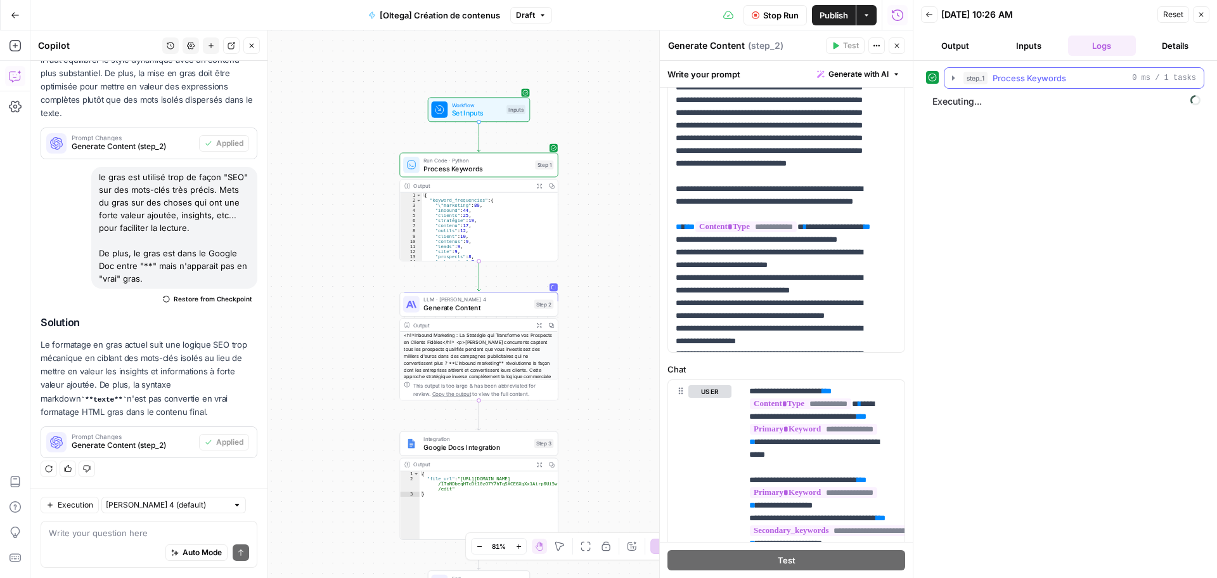
click at [953, 85] on button "step_1 Process Keywords 0 ms / 1 tasks" at bounding box center [1074, 78] width 259 height 20
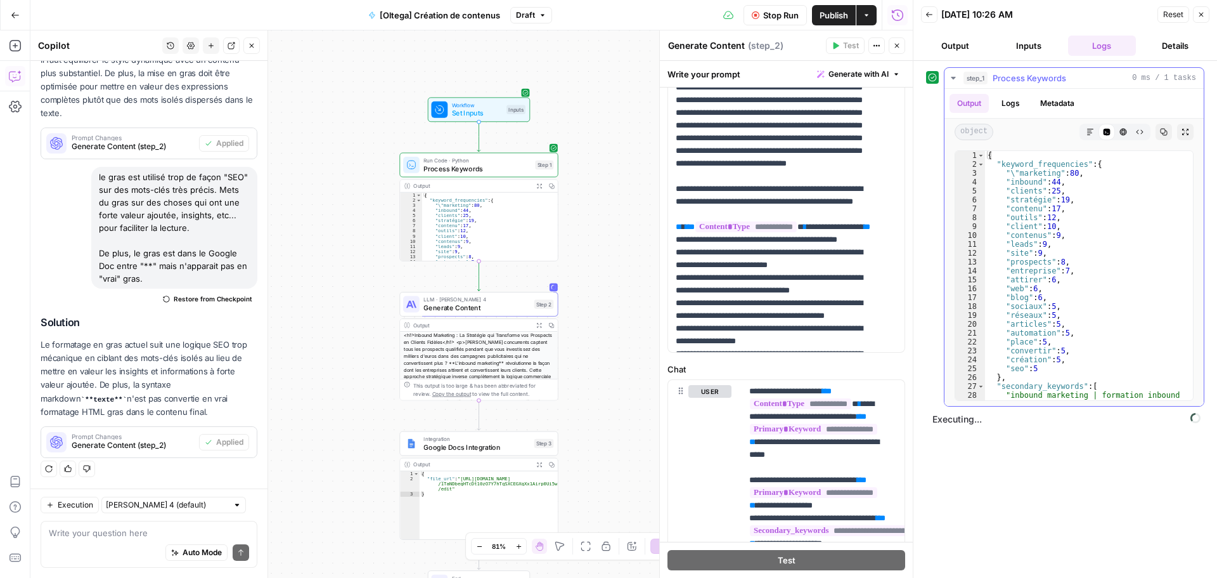
click at [953, 85] on button "step_1 Process Keywords 0 ms / 1 tasks" at bounding box center [1074, 78] width 259 height 20
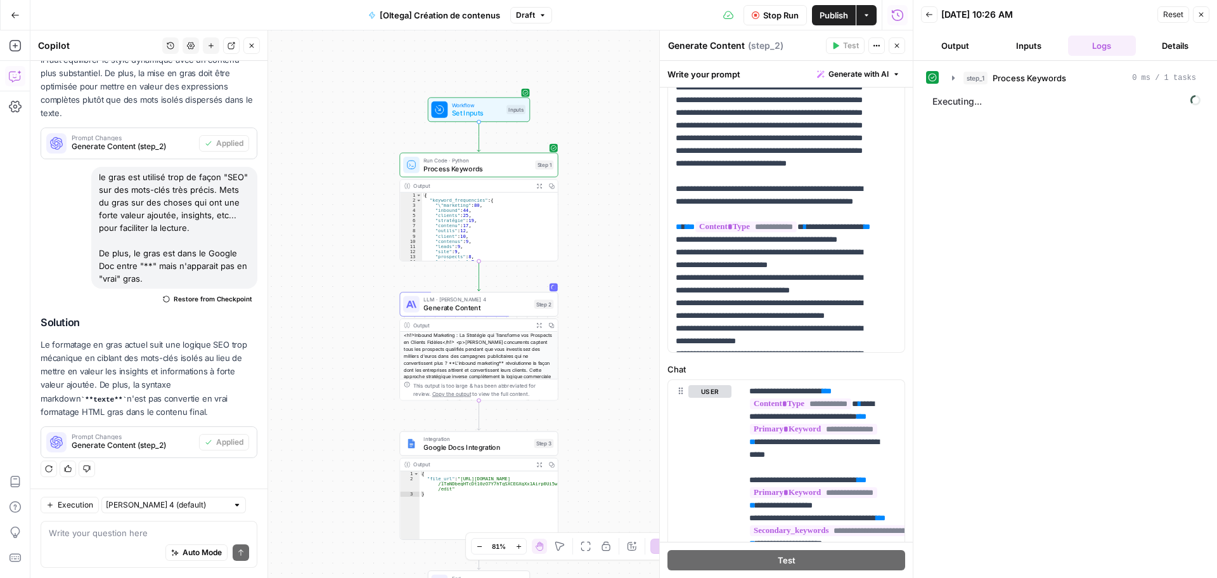
click at [1014, 47] on button "Inputs" at bounding box center [1029, 46] width 68 height 20
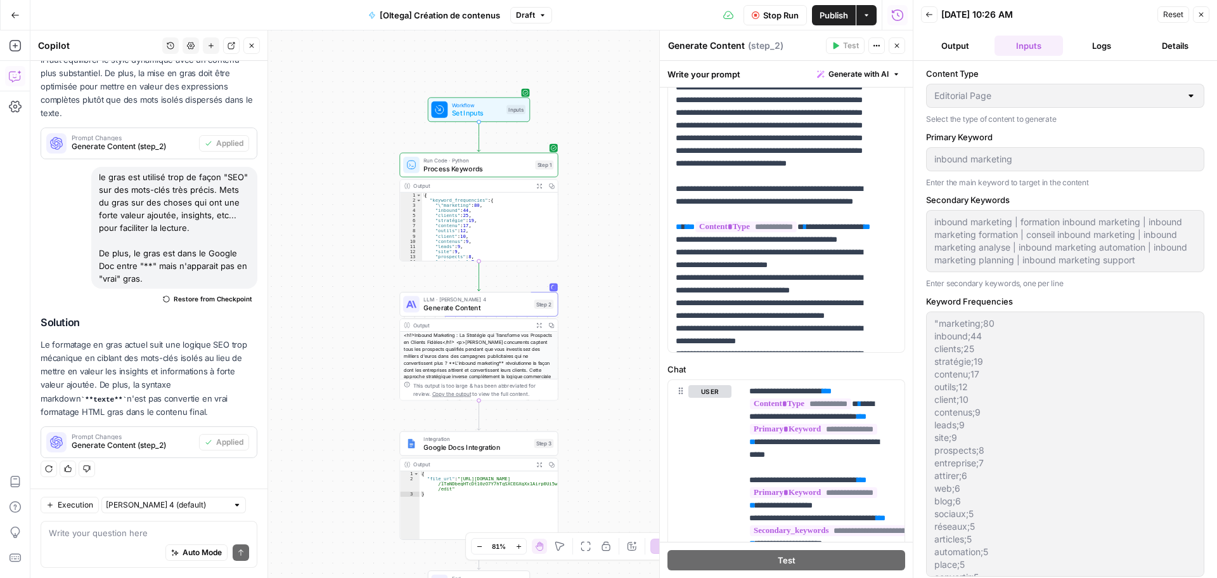
click at [944, 41] on button "Output" at bounding box center [955, 46] width 68 height 20
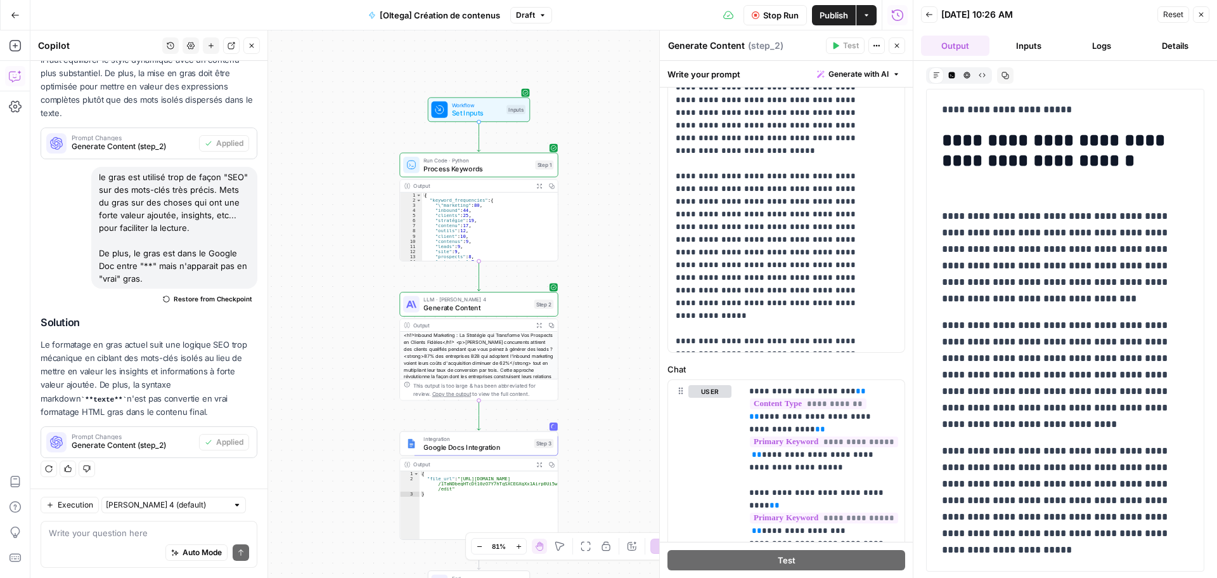
scroll to position [8923, 0]
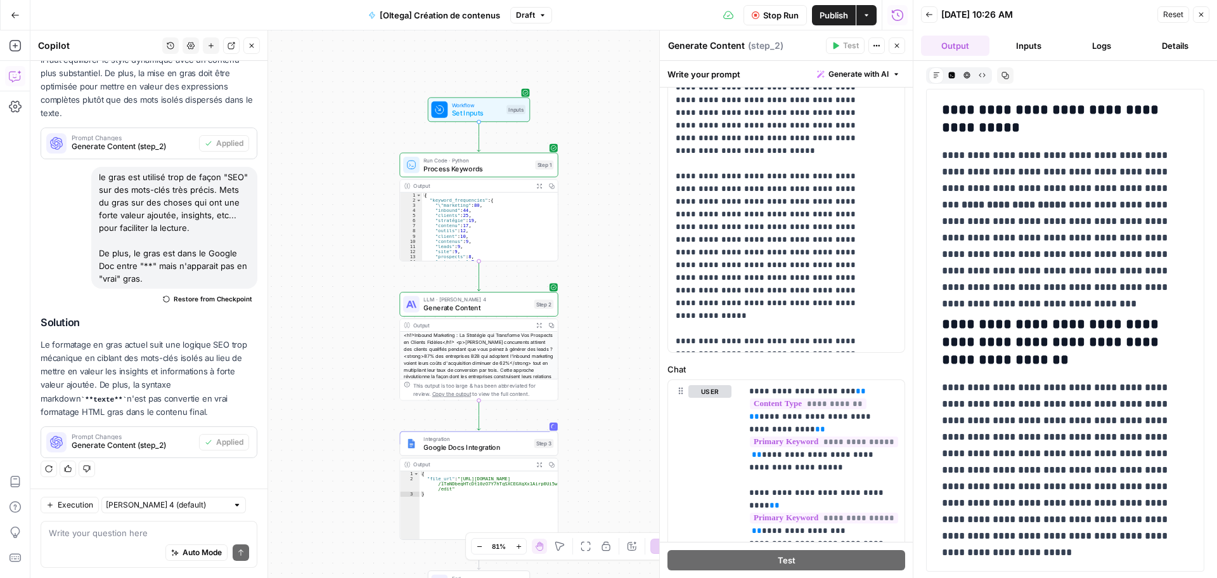
click at [1101, 50] on button "Logs" at bounding box center [1102, 46] width 68 height 20
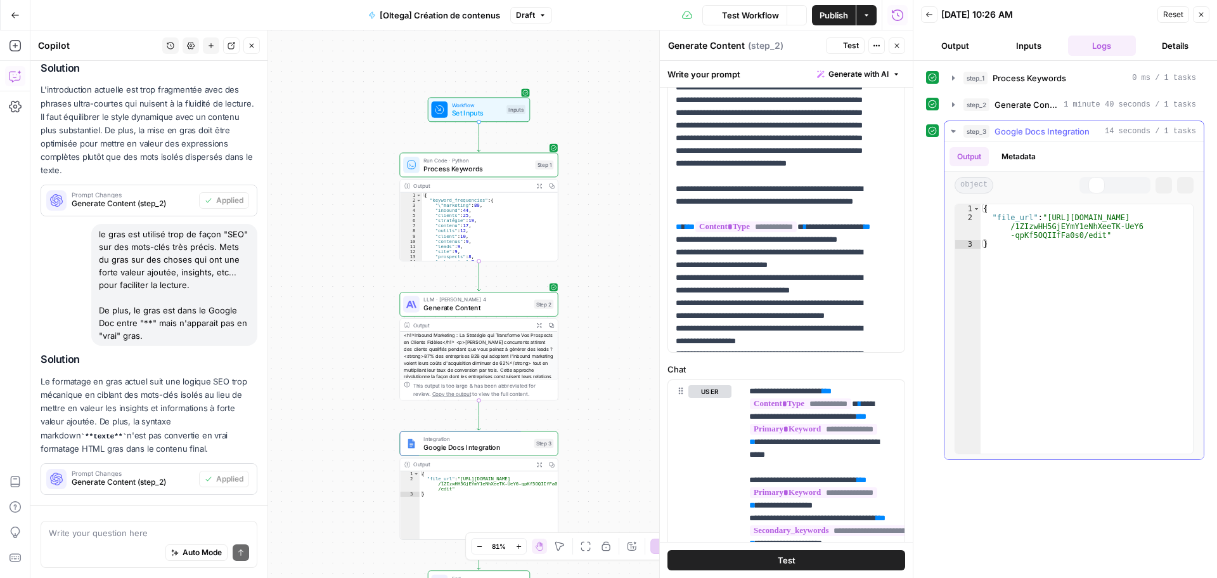
scroll to position [421, 0]
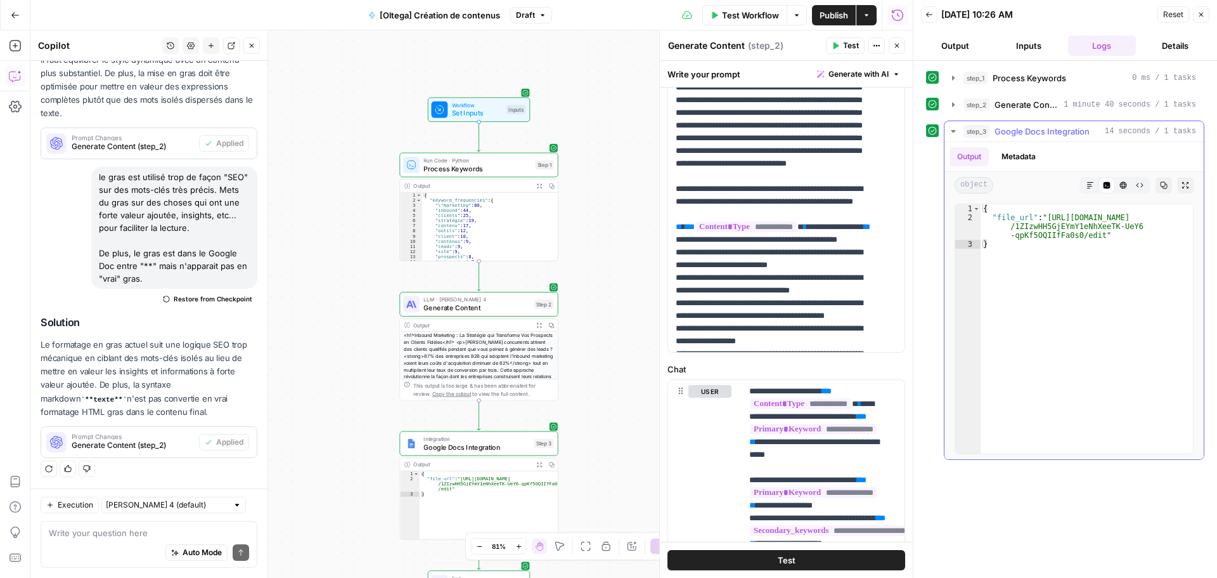
type textarea "**********"
drag, startPoint x: 1096, startPoint y: 234, endPoint x: 1046, endPoint y: 213, distance: 53.7
click at [1046, 213] on div "{ "file_url" : "[URL][DOMAIN_NAME] /1ZIzwHH5GjEYmY1eNhXeeTK-UeY6 -qpKf5OQIIfFa0…" at bounding box center [1087, 337] width 212 height 267
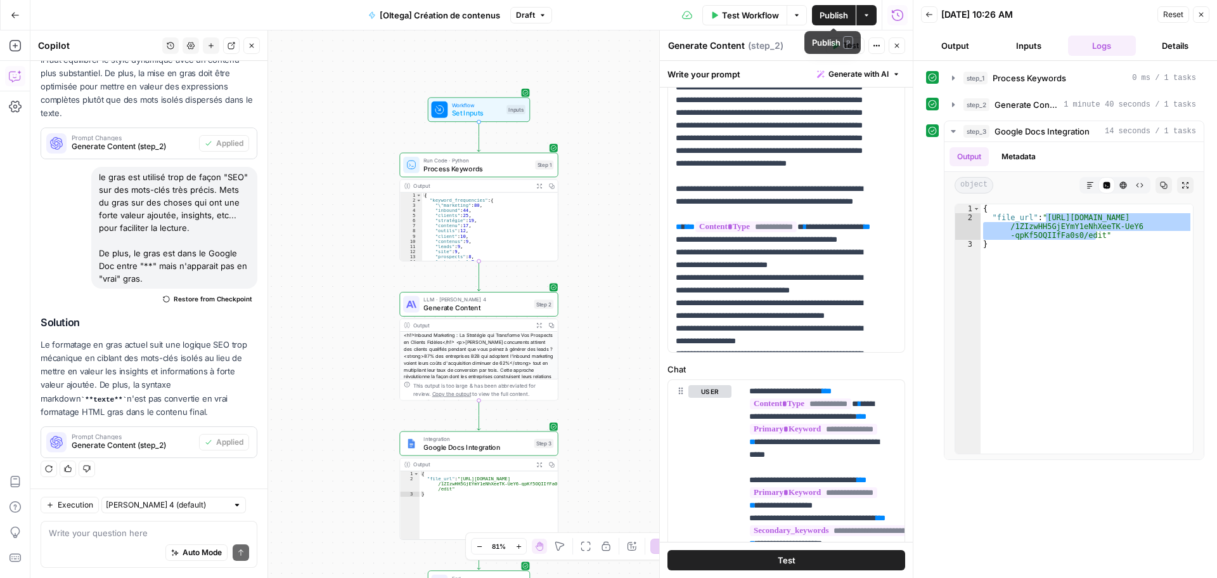
click at [828, 9] on span "Publish" at bounding box center [834, 15] width 29 height 13
